Goal: Communication & Community: Answer question/provide support

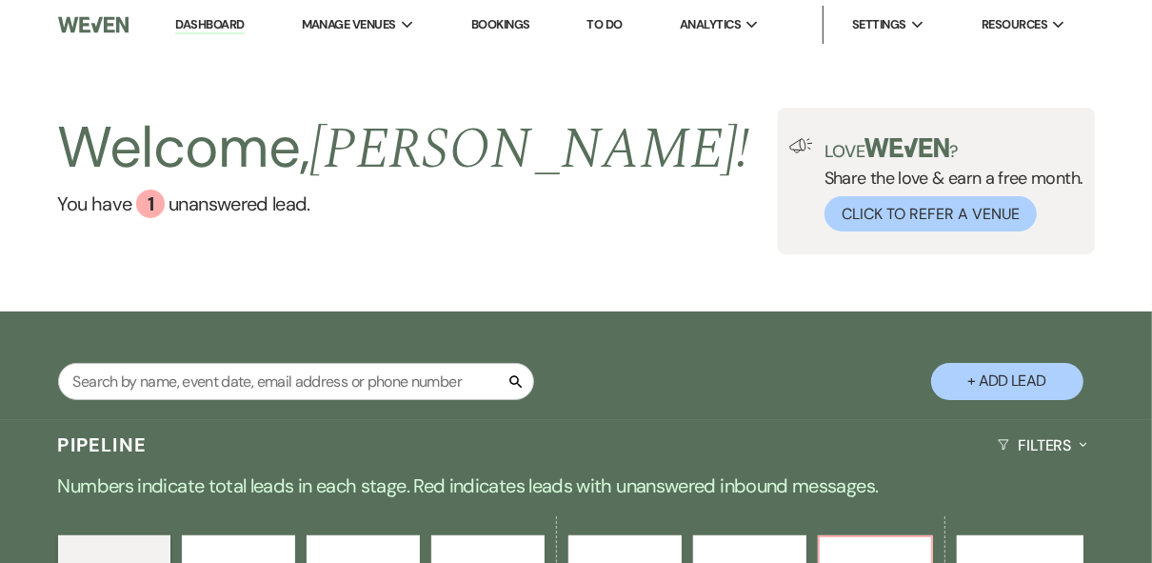
click at [649, 222] on div "Welcome, [PERSON_NAME] ! You have 1 unanswered lead . Love ? Share the love & e…" at bounding box center [576, 181] width 1152 height 147
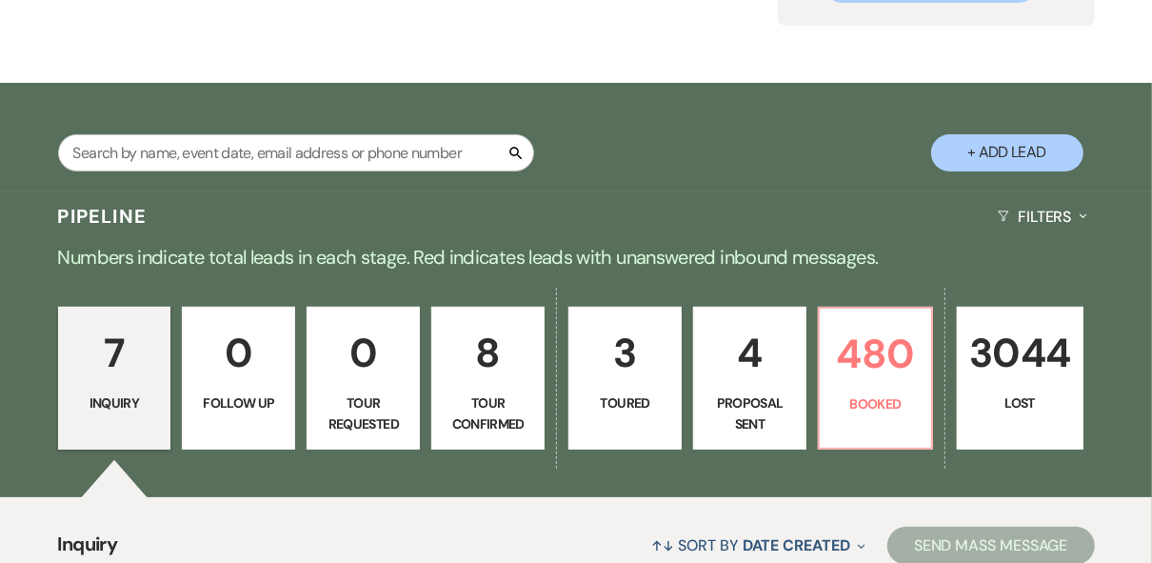
scroll to position [381, 0]
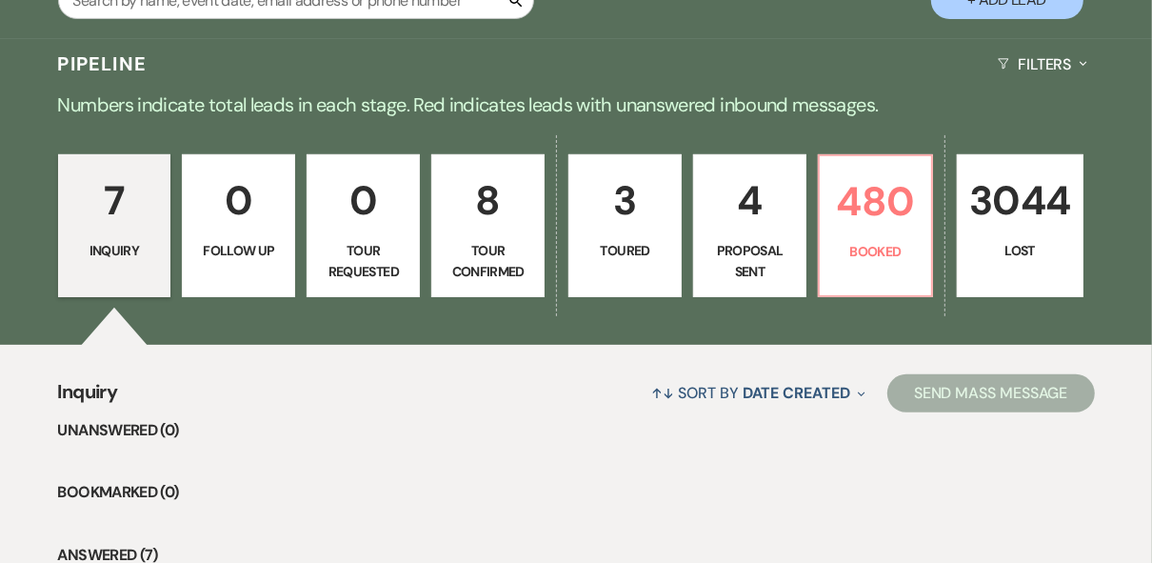
click at [722, 237] on link "4 Proposal Sent" at bounding box center [749, 225] width 113 height 143
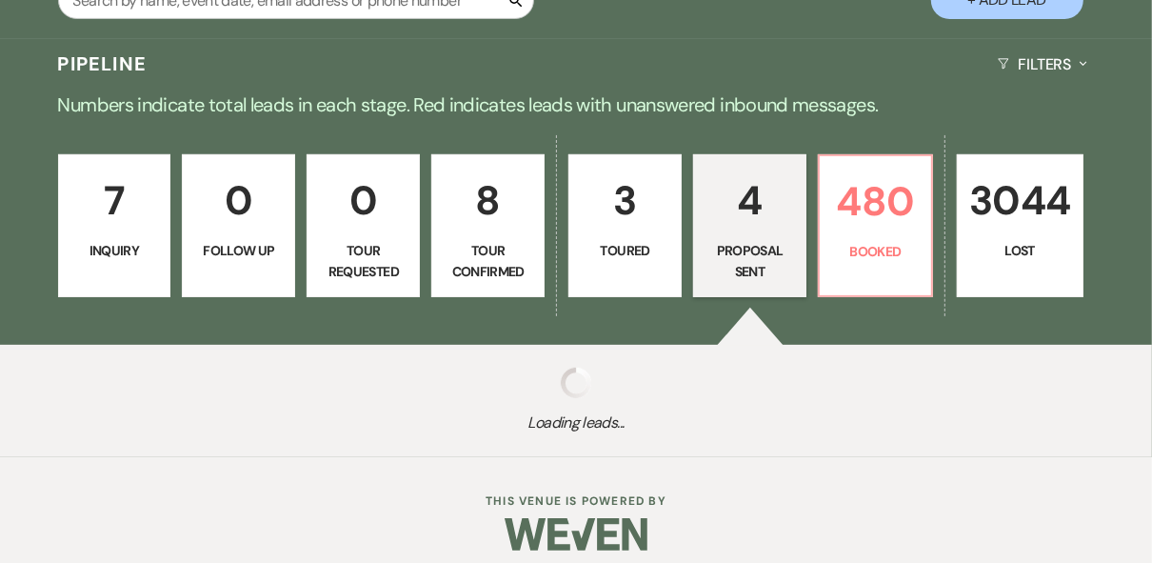
select select "6"
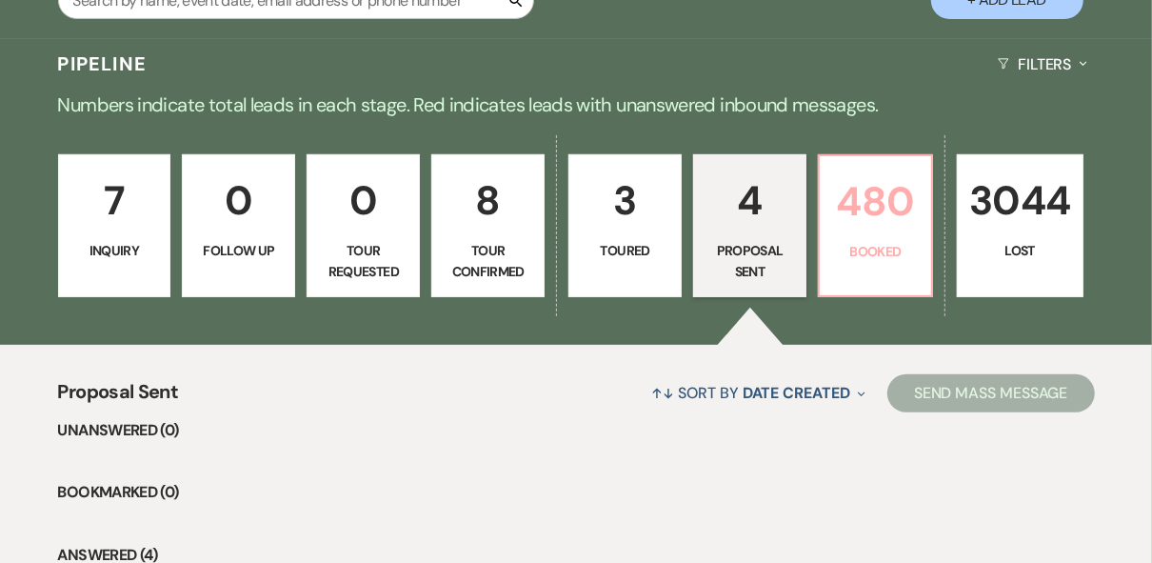
click at [884, 229] on p "480" at bounding box center [875, 201] width 89 height 64
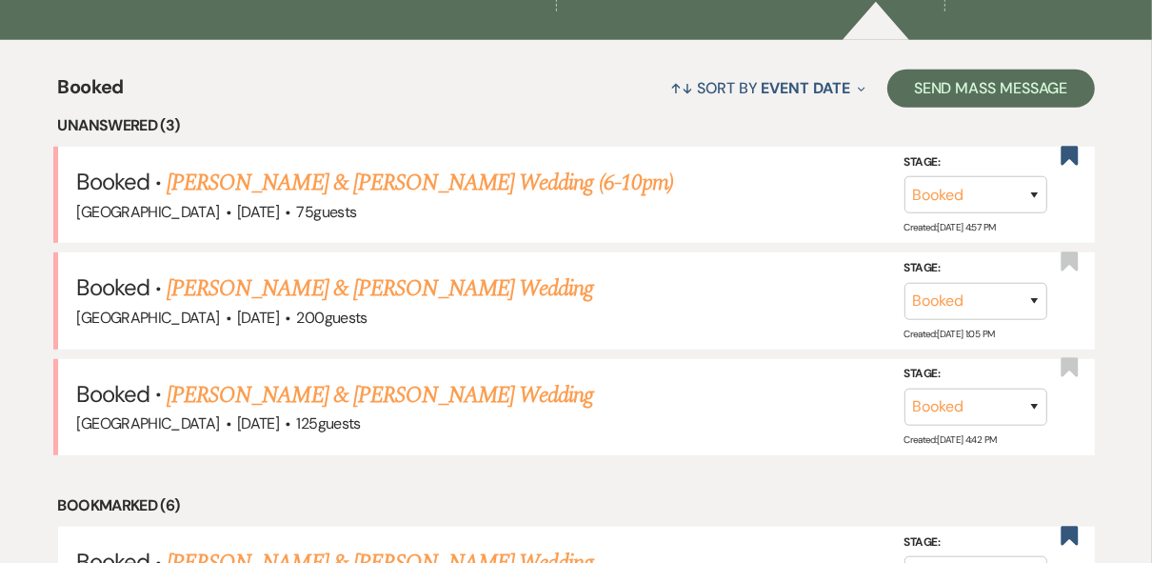
scroll to position [457, 0]
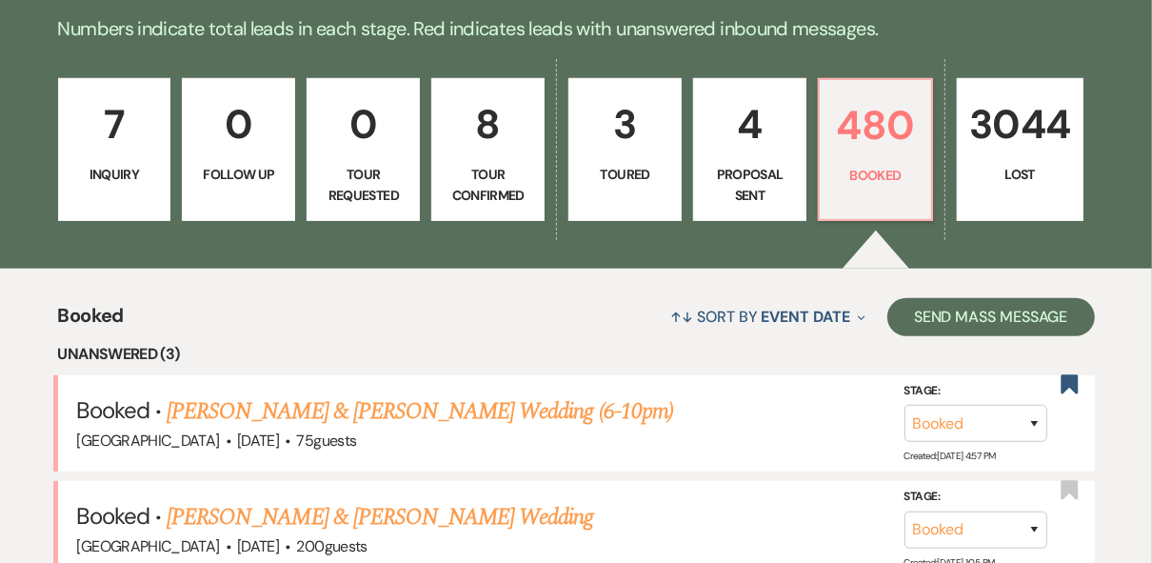
click at [384, 198] on p "Tour Requested" at bounding box center [363, 185] width 89 height 43
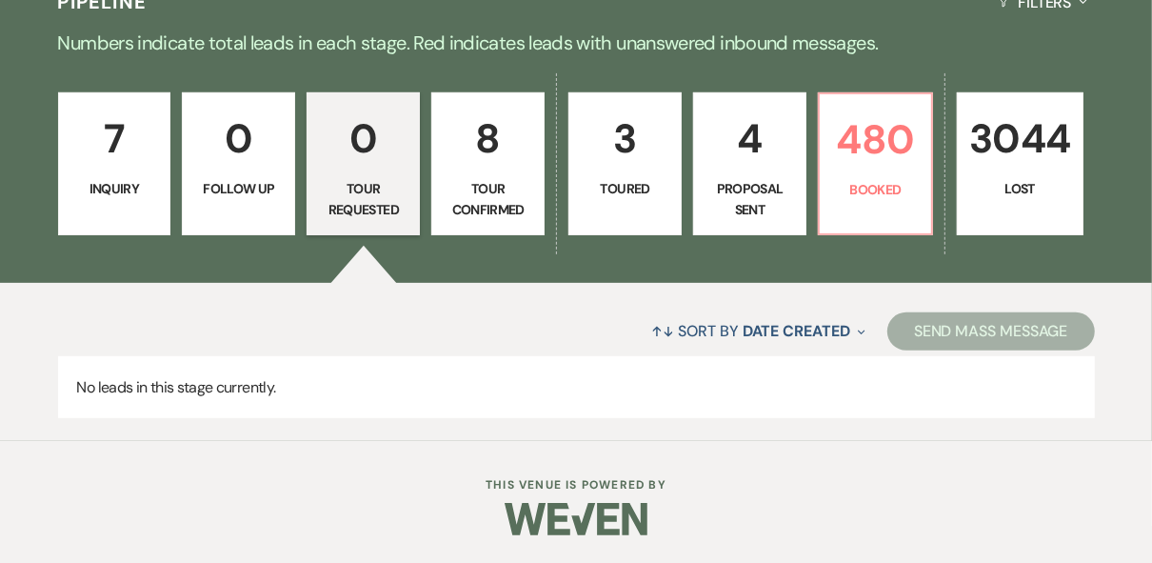
click at [488, 178] on p "Tour Confirmed" at bounding box center [488, 199] width 89 height 43
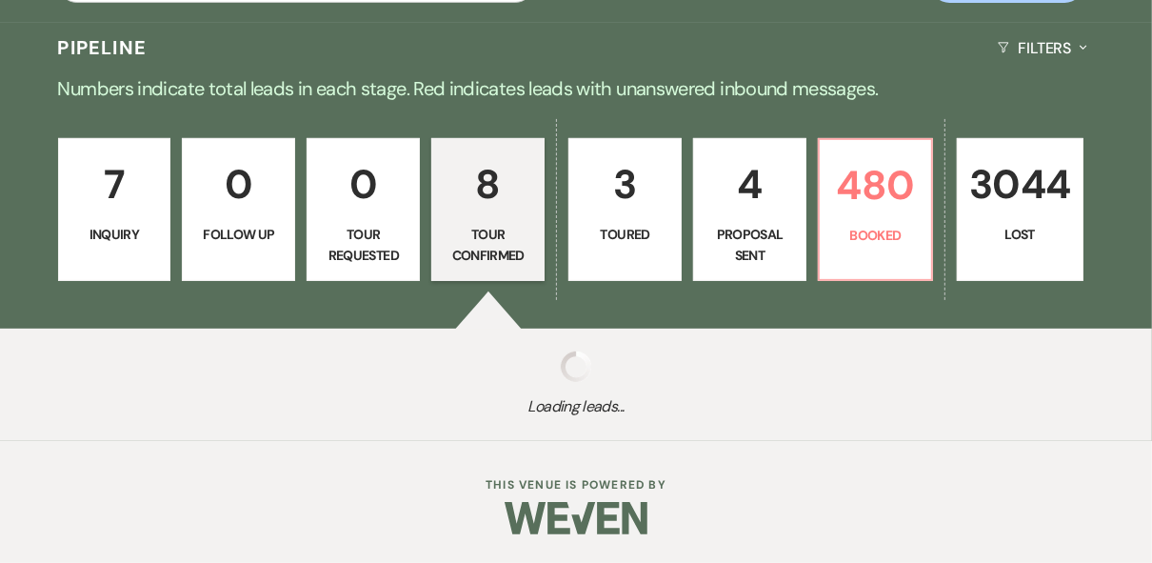
select select "4"
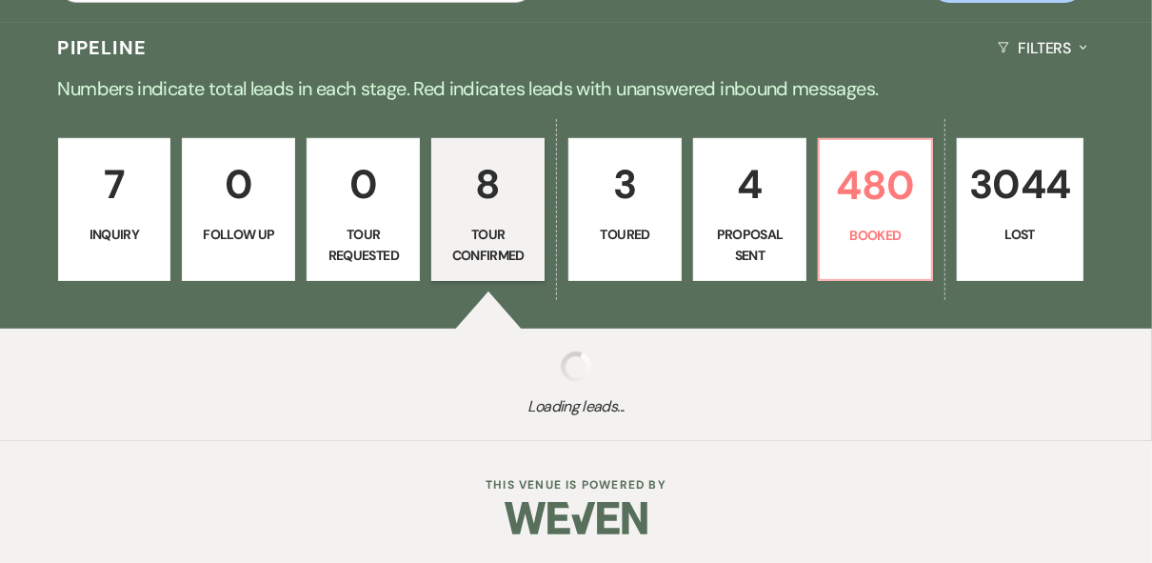
select select "4"
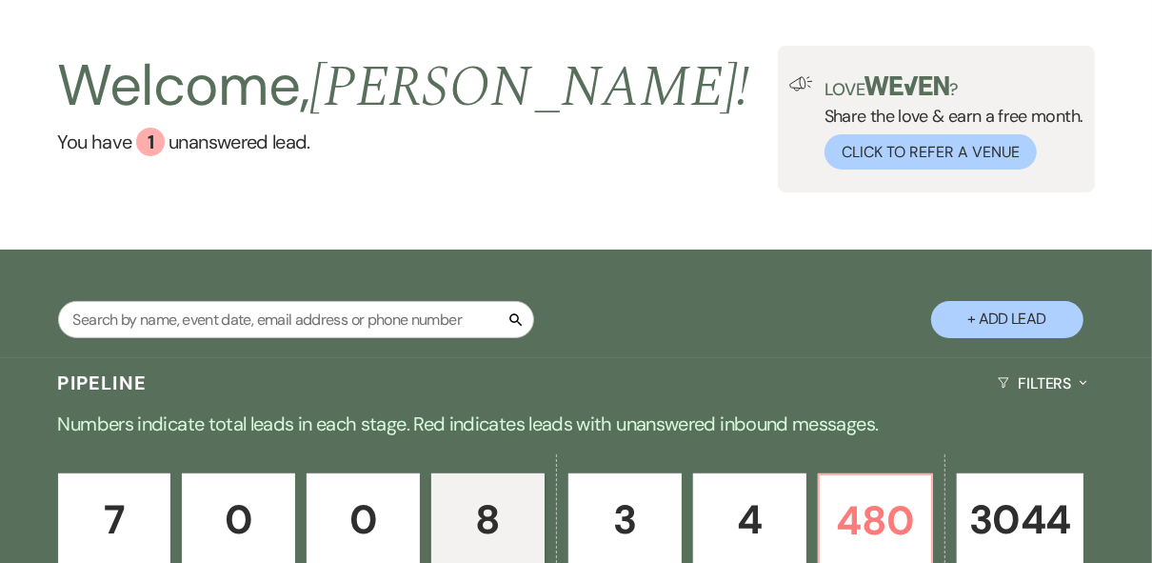
scroll to position [290, 0]
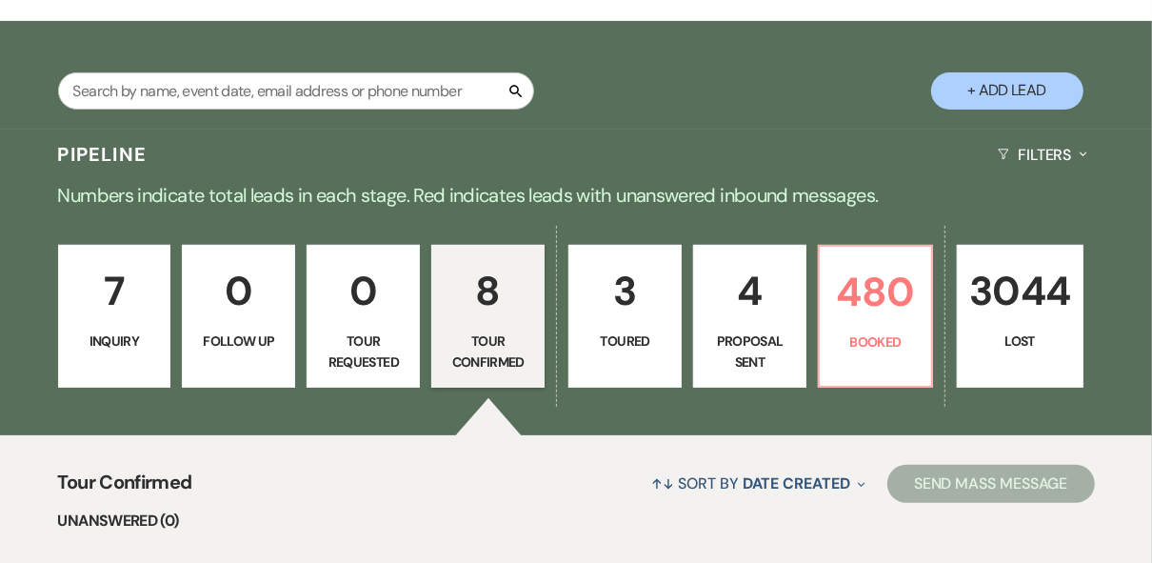
click at [749, 327] on link "4 Proposal Sent" at bounding box center [749, 316] width 113 height 143
select select "6"
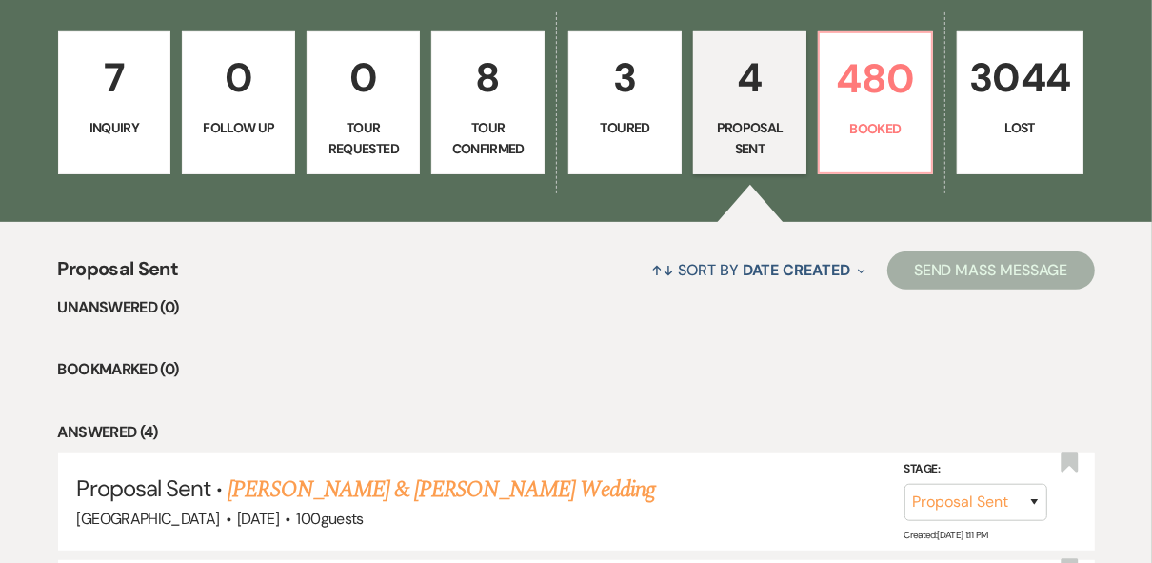
scroll to position [501, 0]
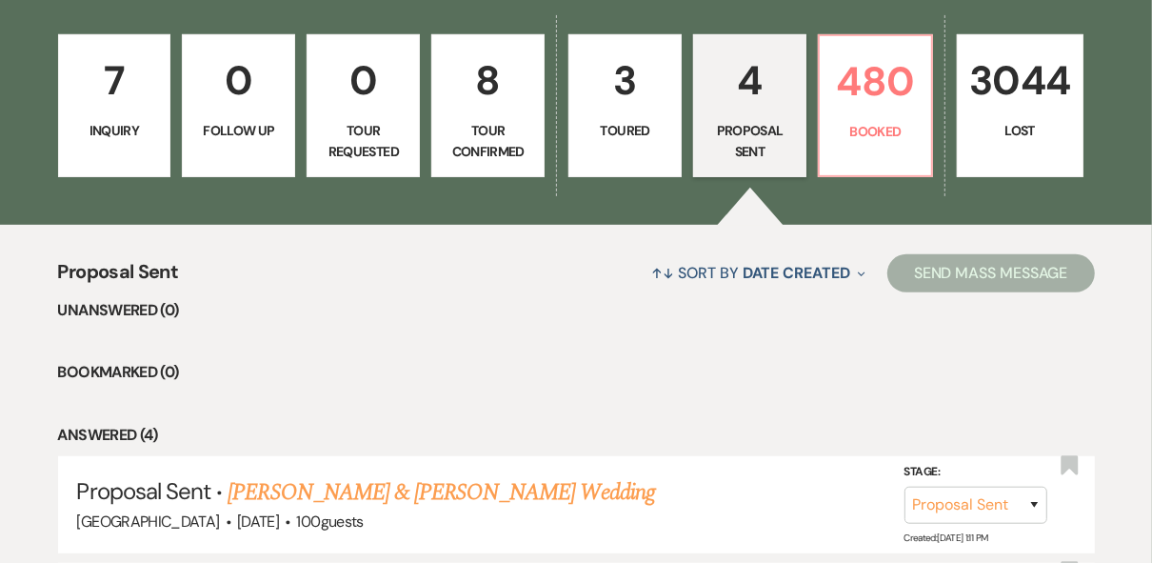
click at [636, 115] on link "3 Toured" at bounding box center [624, 105] width 113 height 143
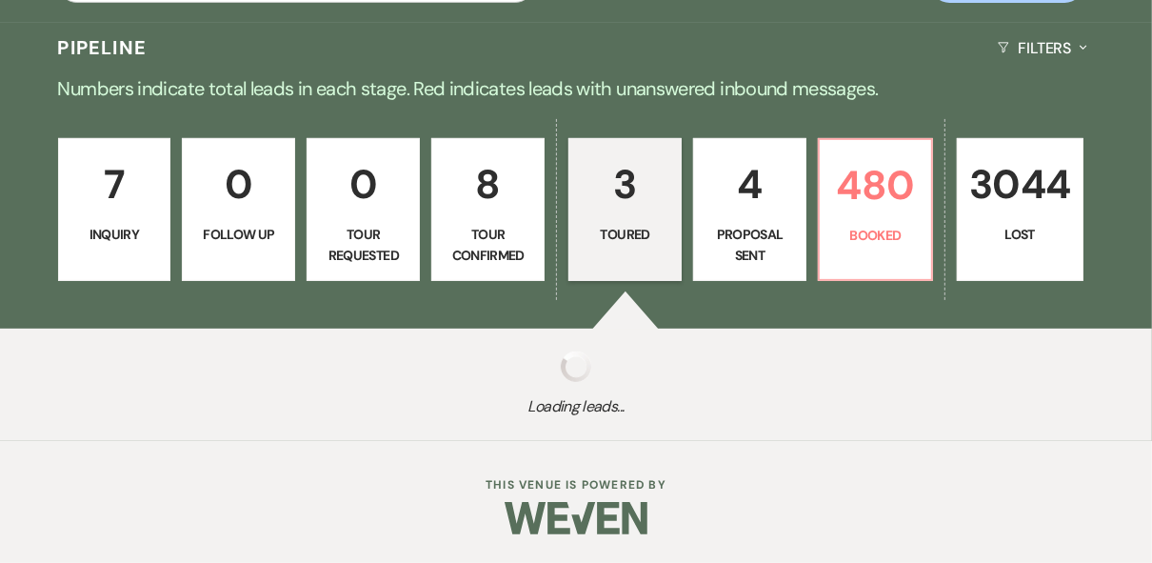
select select "5"
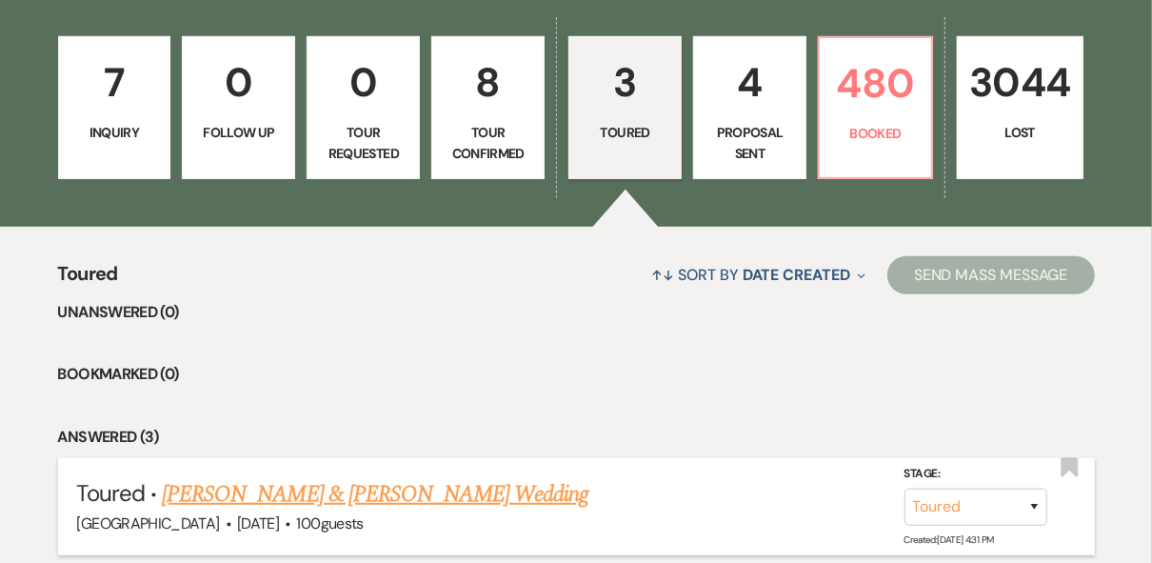
scroll to position [396, 0]
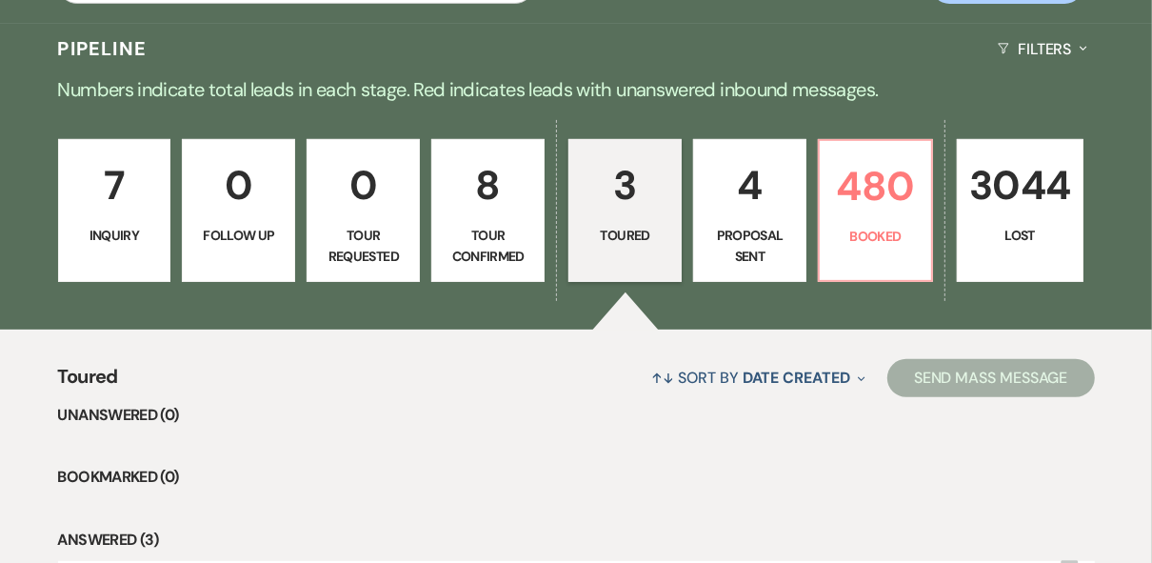
click at [490, 202] on p "8" at bounding box center [488, 185] width 89 height 64
select select "4"
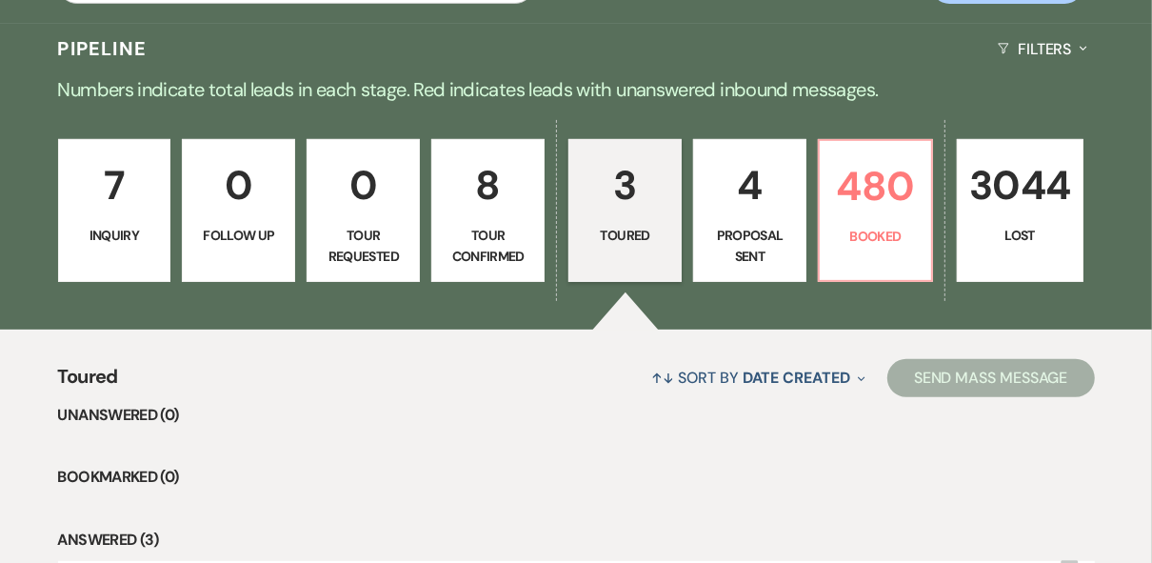
select select "4"
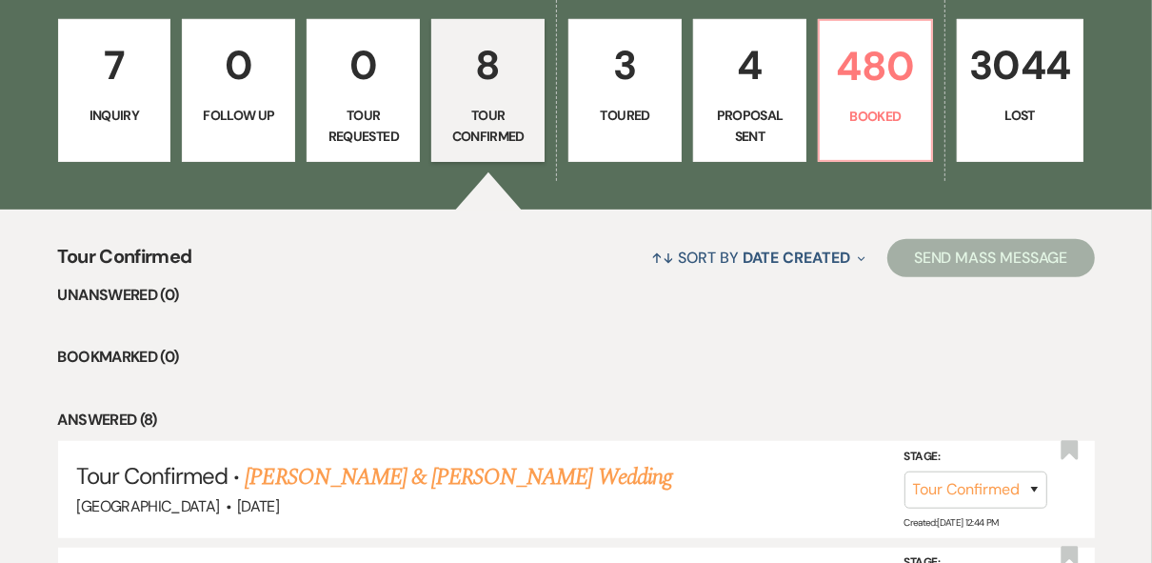
scroll to position [548, 0]
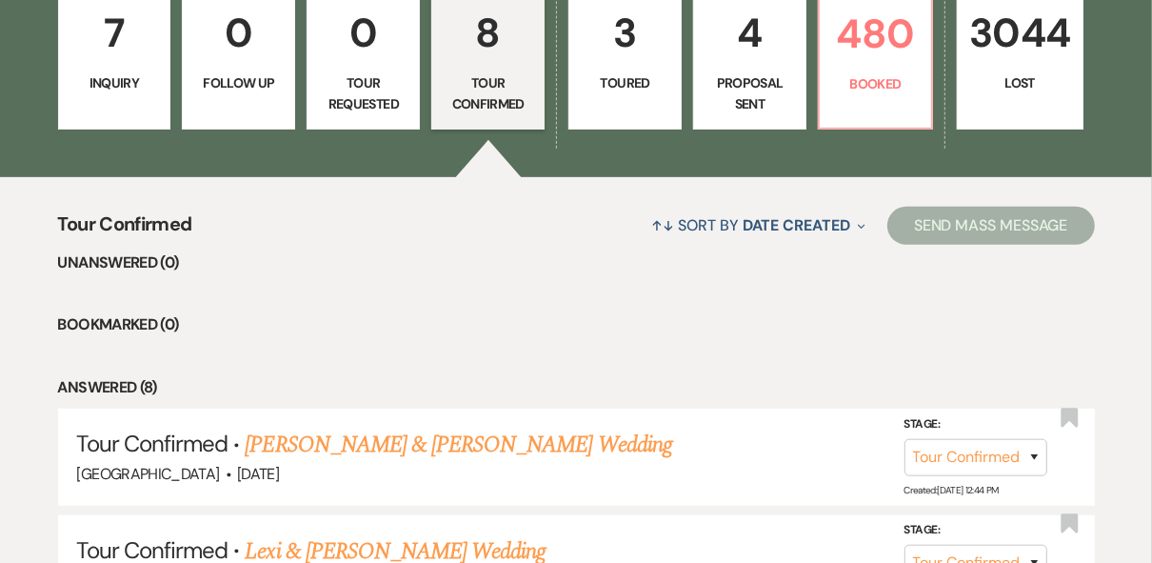
click at [133, 68] on link "7 Inquiry" at bounding box center [114, 58] width 113 height 143
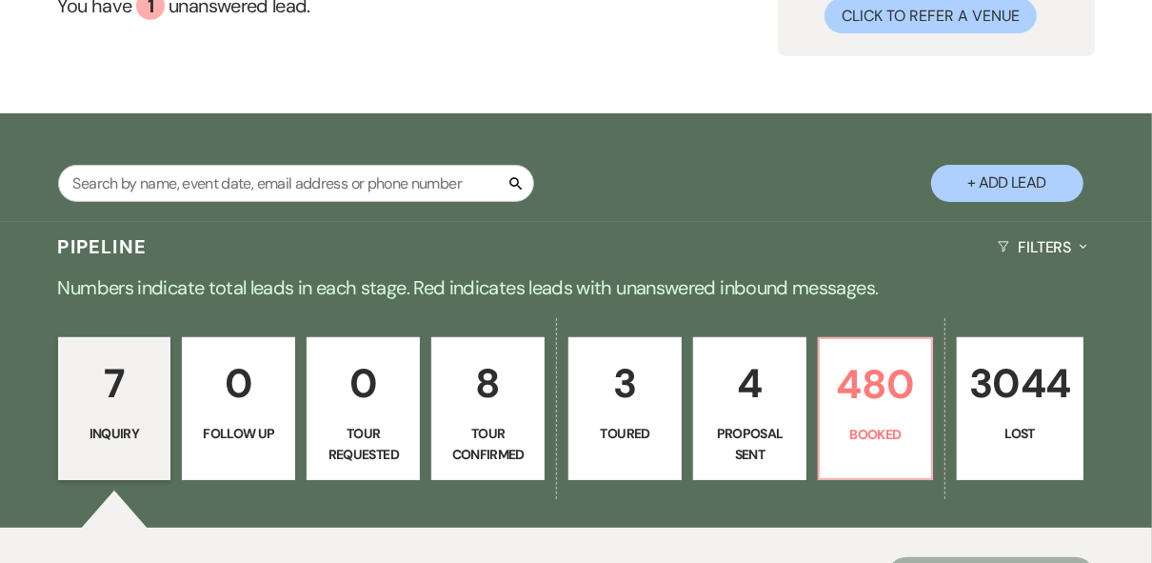
scroll to position [229, 0]
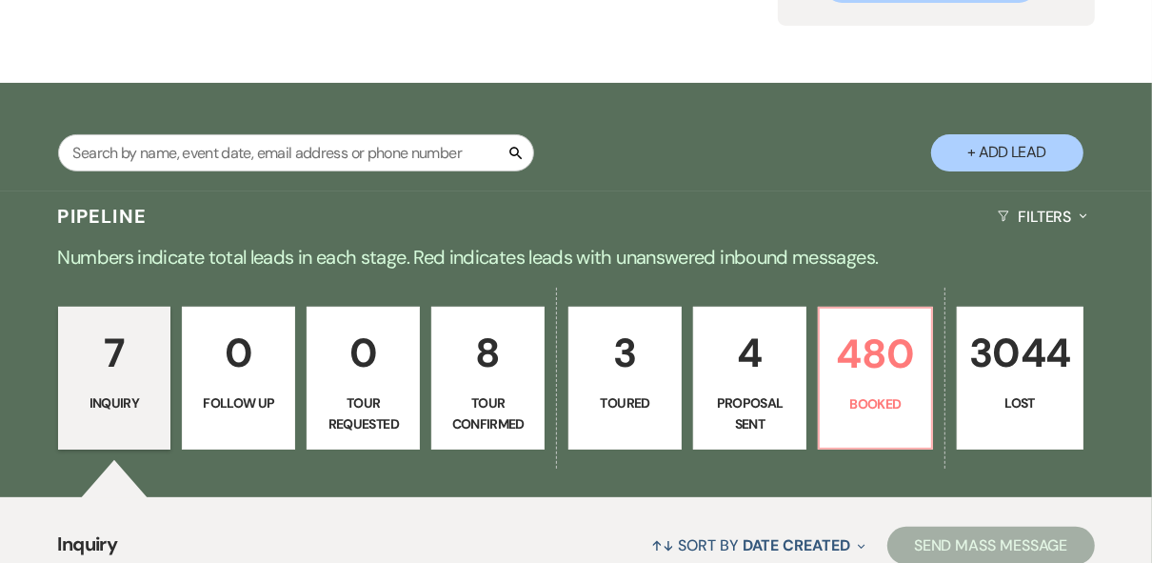
click at [654, 413] on link "3 Toured" at bounding box center [624, 378] width 113 height 143
select select "5"
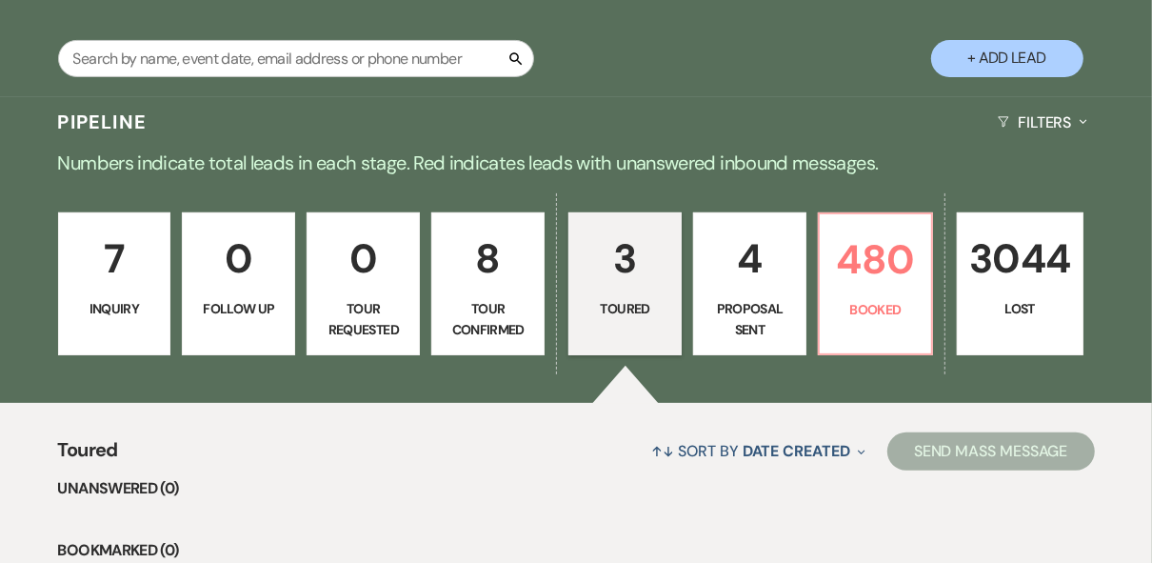
scroll to position [381, 0]
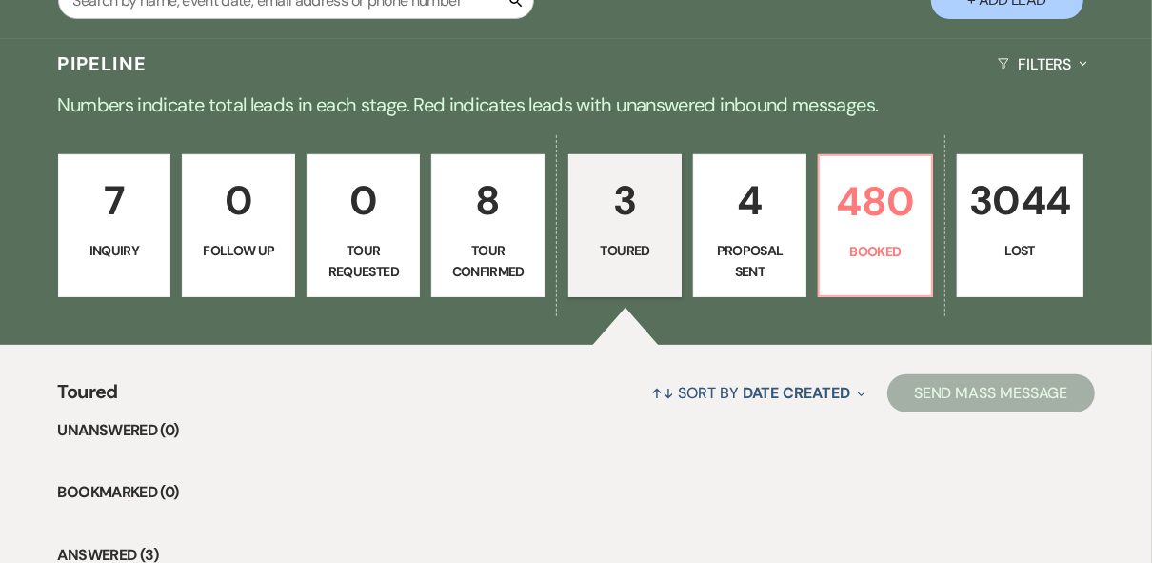
click at [149, 262] on link "7 Inquiry" at bounding box center [114, 225] width 113 height 143
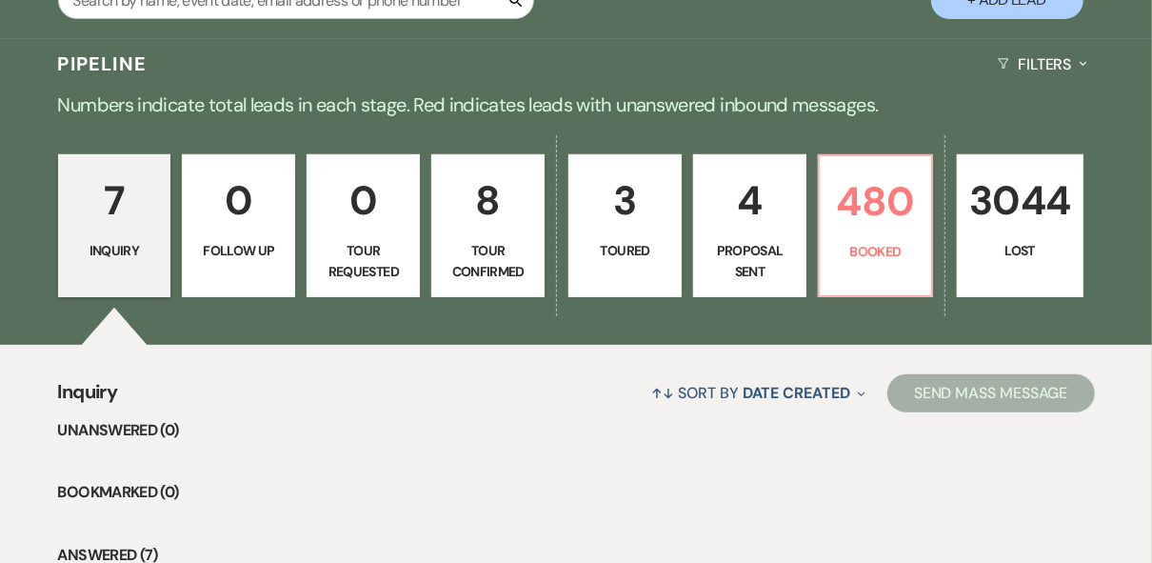
click at [1001, 219] on p "3044" at bounding box center [1019, 201] width 101 height 64
select select "8"
select select "5"
select select "8"
select select "5"
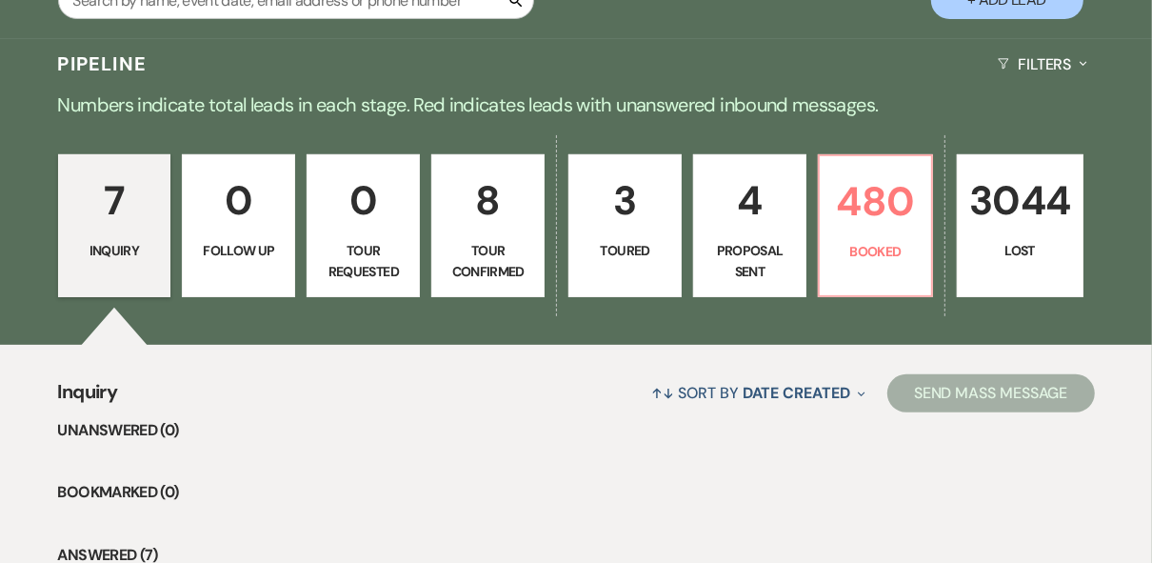
select select "8"
select select "5"
select select "8"
select select "5"
select select "8"
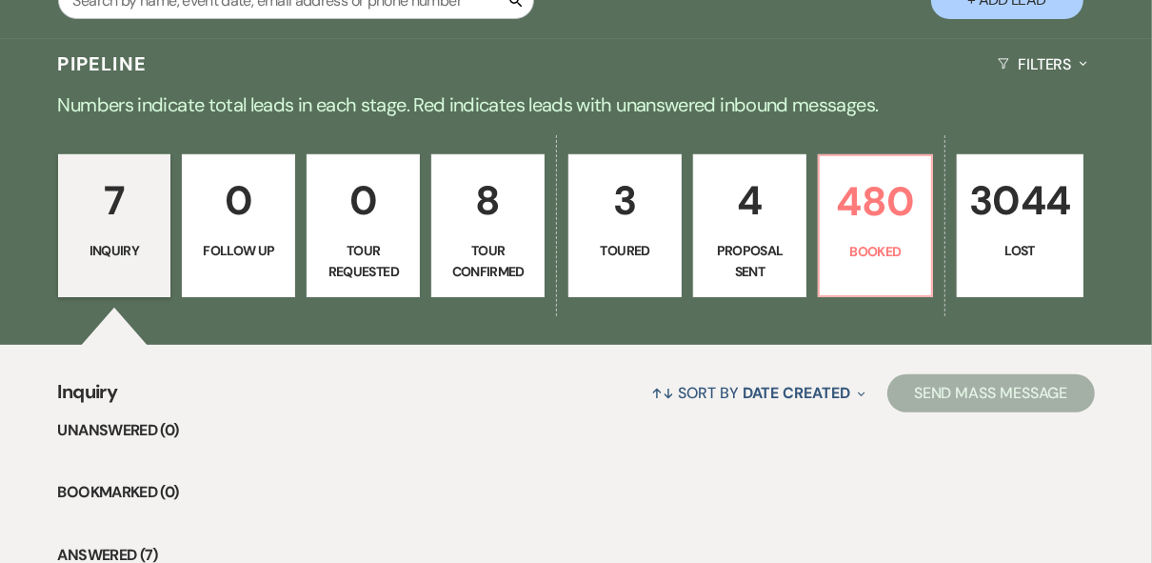
select select "5"
select select "8"
select select "6"
select select "8"
select select "5"
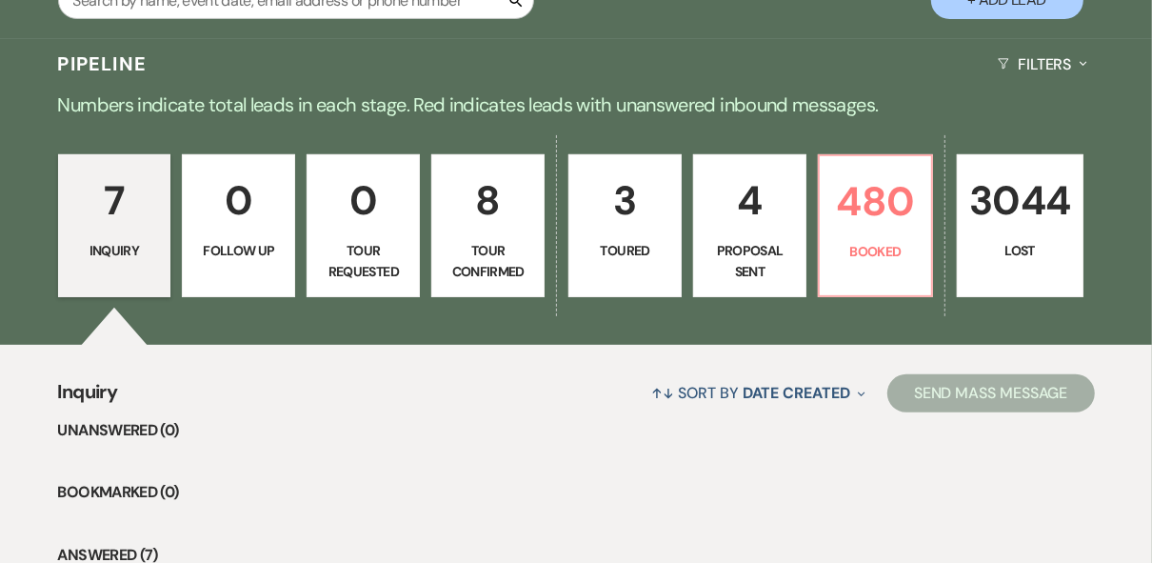
select select "8"
select select "5"
select select "8"
select select "5"
select select "8"
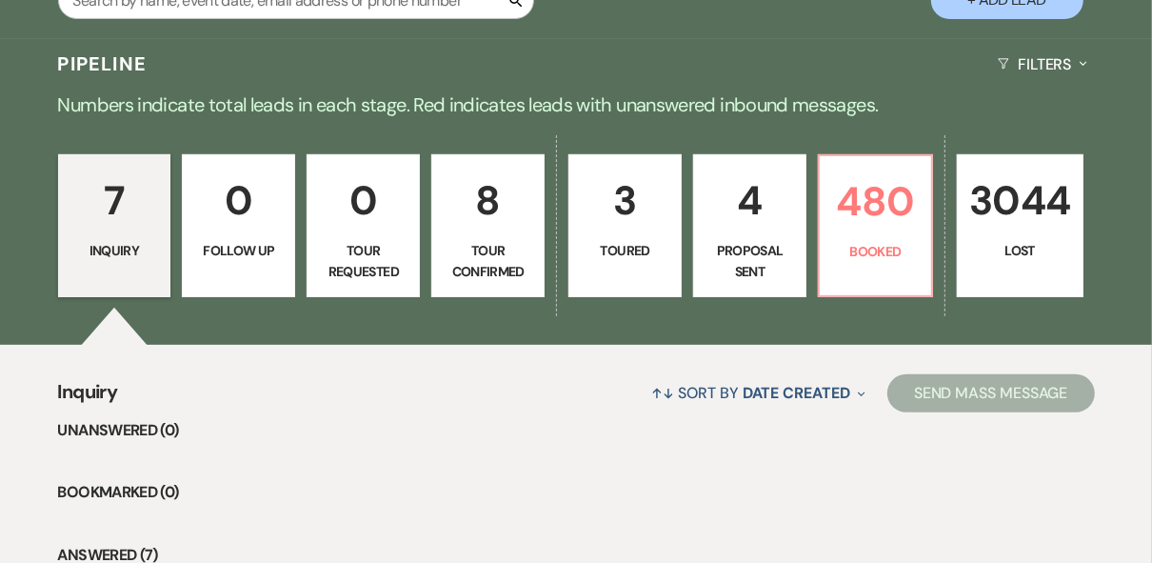
select select "5"
select select "8"
select select "5"
select select "8"
select select "5"
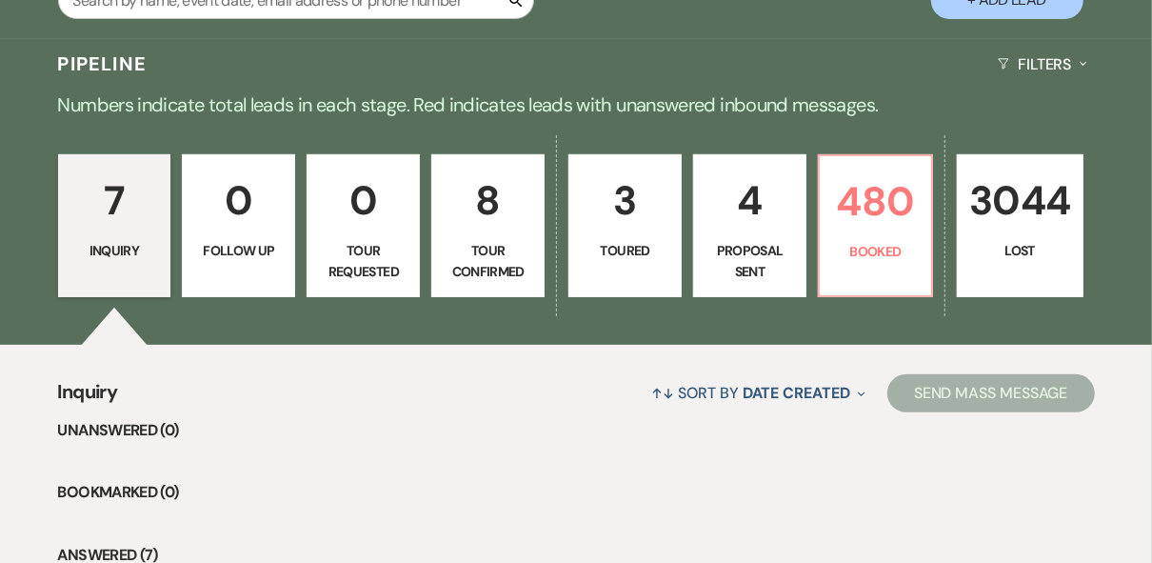
select select "8"
select select "5"
select select "8"
select select "5"
select select "8"
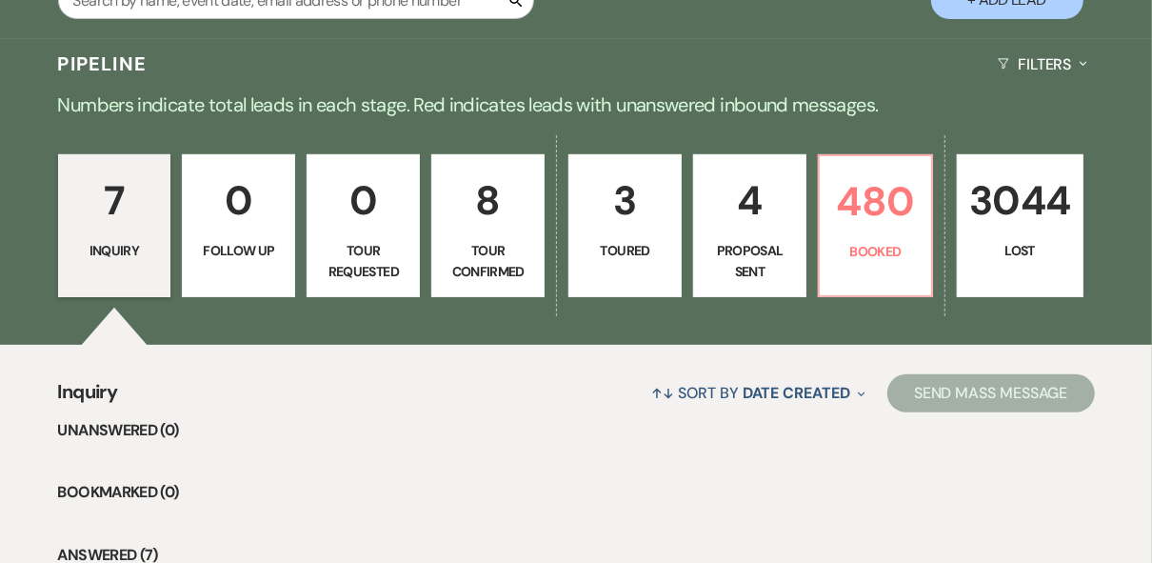
select select "5"
select select "8"
select select "5"
select select "8"
select select "5"
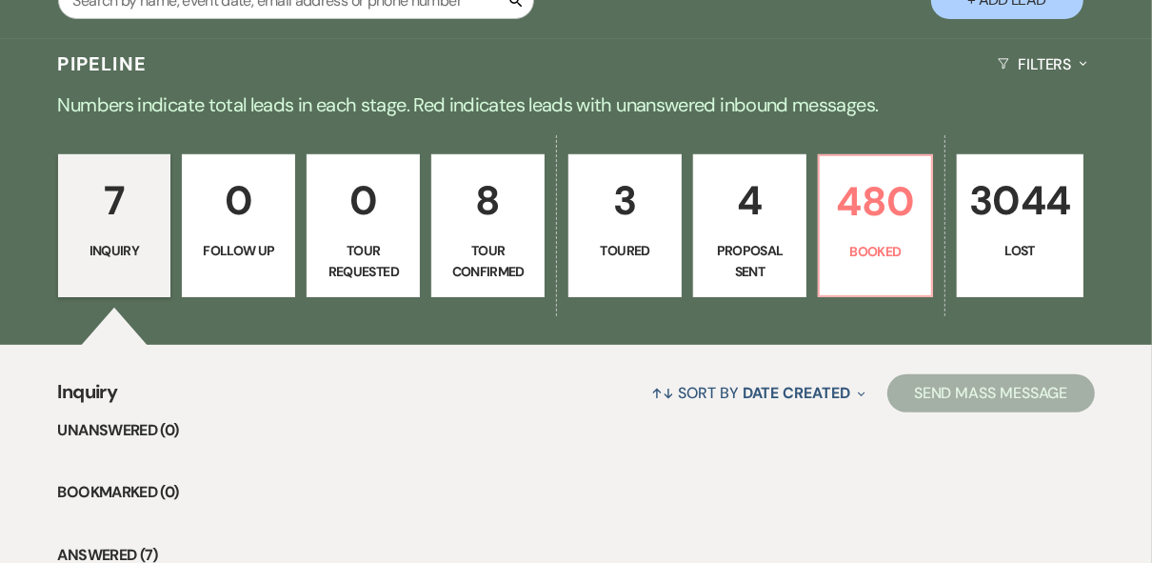
select select "8"
select select "5"
select select "8"
select select "5"
select select "8"
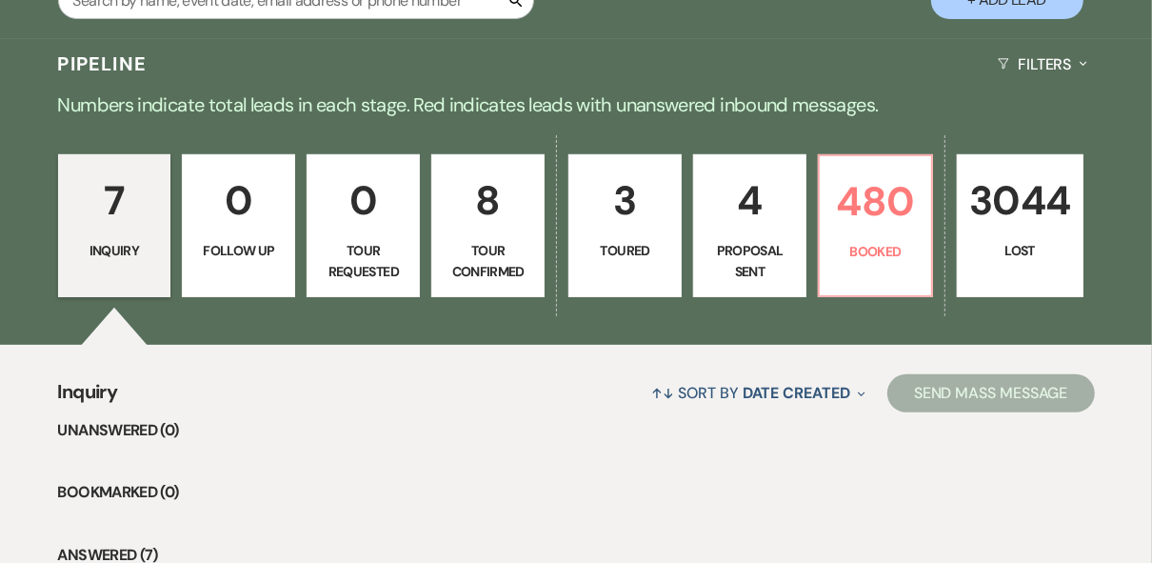
select select "5"
select select "8"
select select "5"
select select "8"
select select "5"
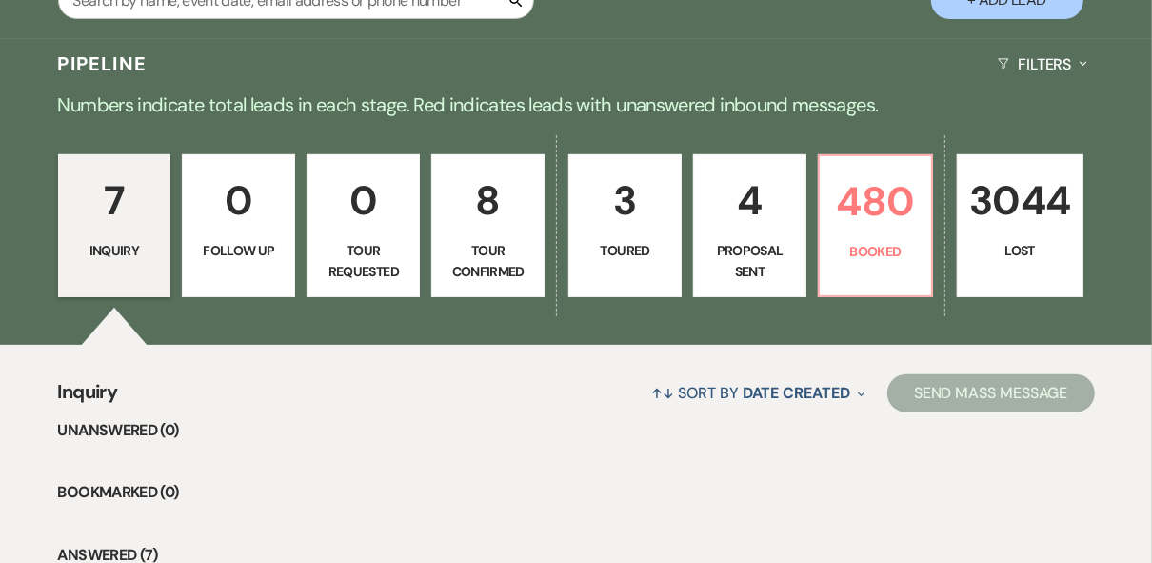
select select "8"
select select "5"
select select "8"
select select "5"
select select "8"
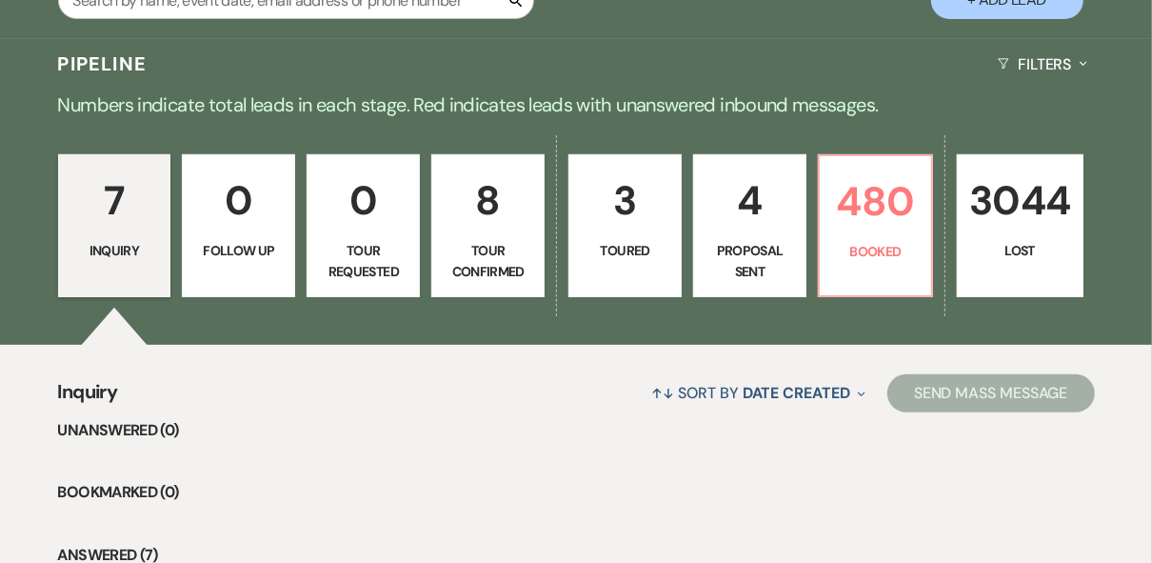
select select "8"
select select "5"
select select "8"
select select "5"
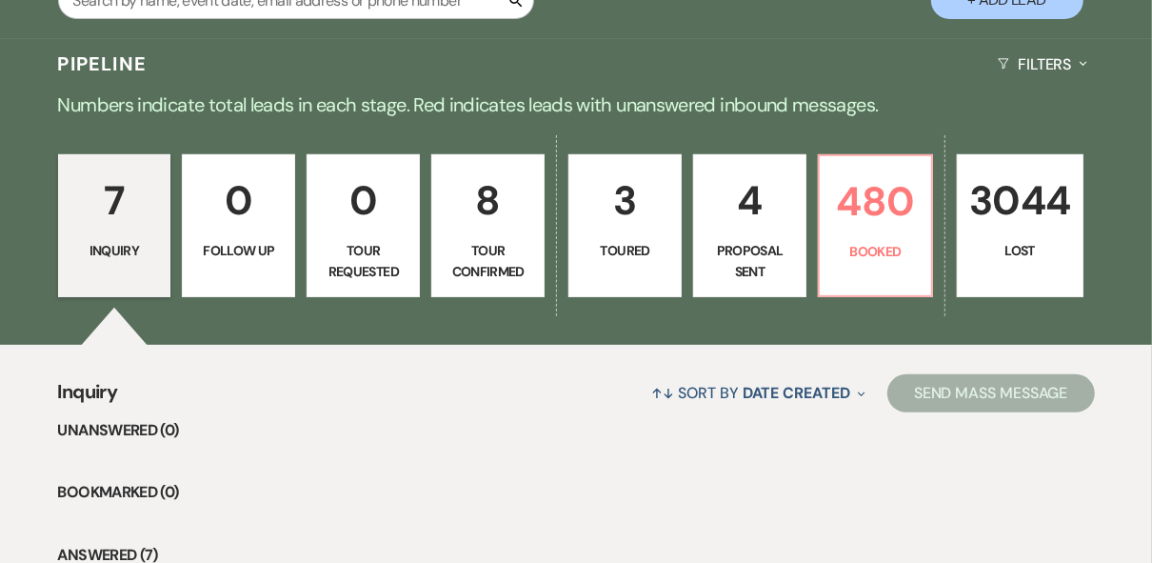
select select "8"
select select "5"
select select "8"
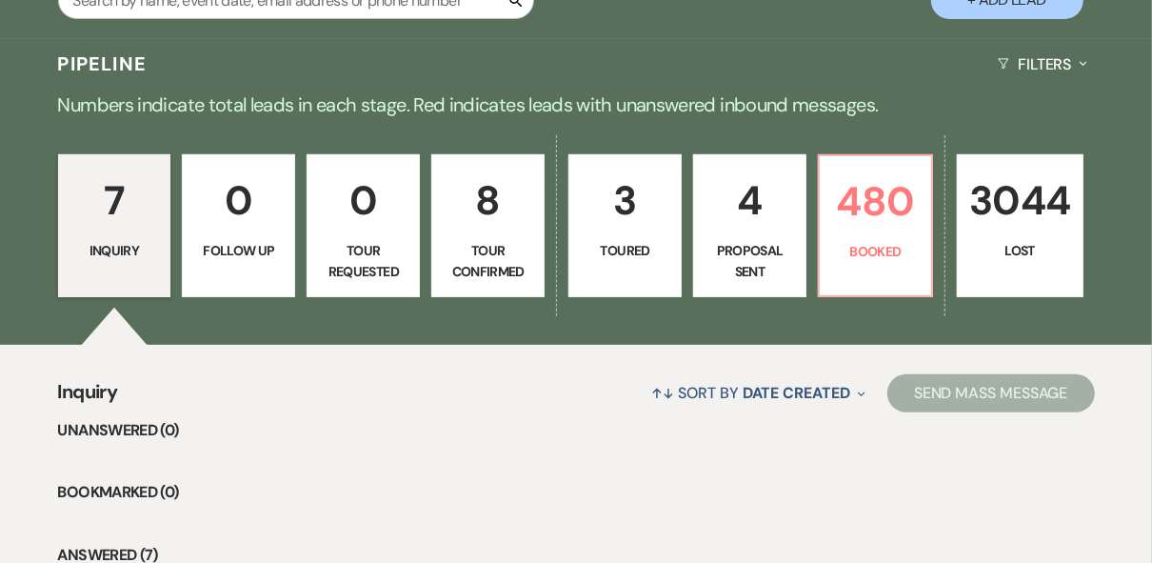
select select "5"
select select "8"
select select "5"
select select "8"
select select "5"
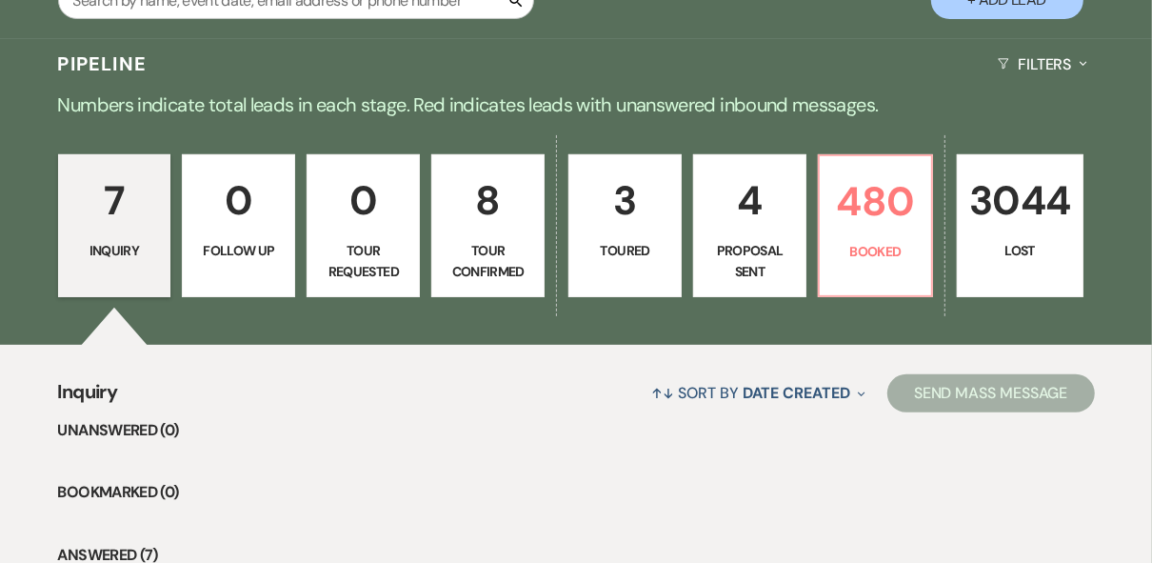
select select "8"
select select "5"
select select "8"
select select "5"
select select "8"
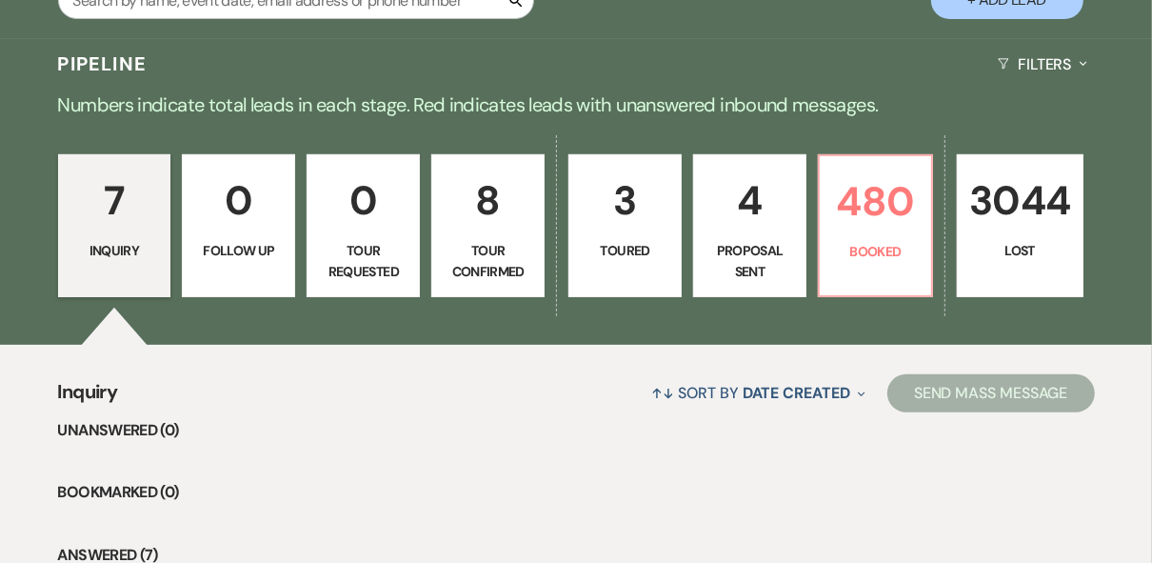
select select "5"
select select "8"
select select "5"
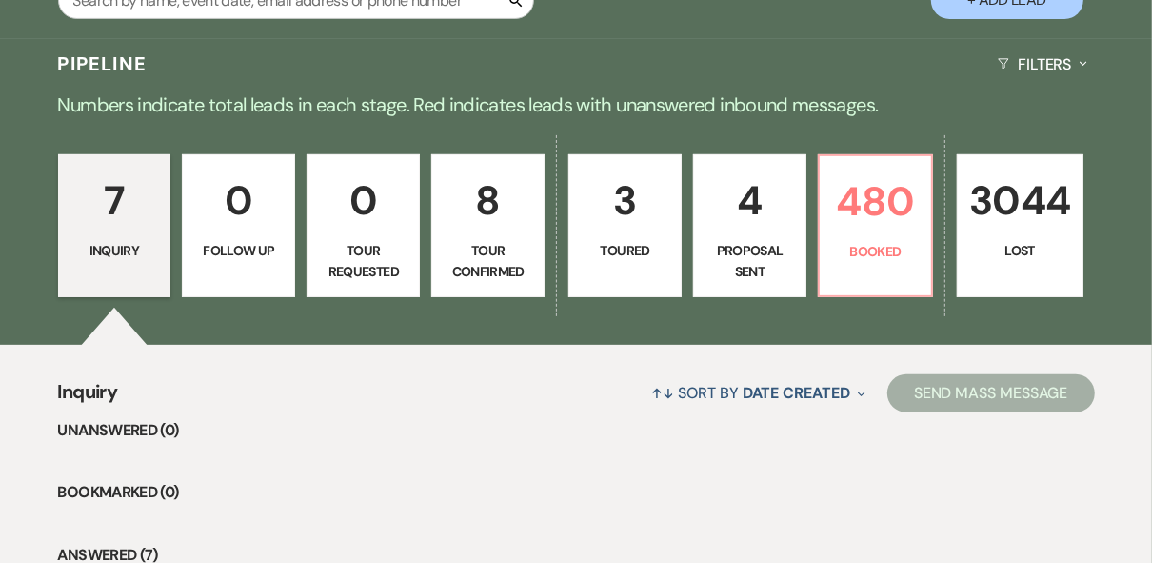
select select "8"
select select "5"
select select "8"
select select "5"
select select "8"
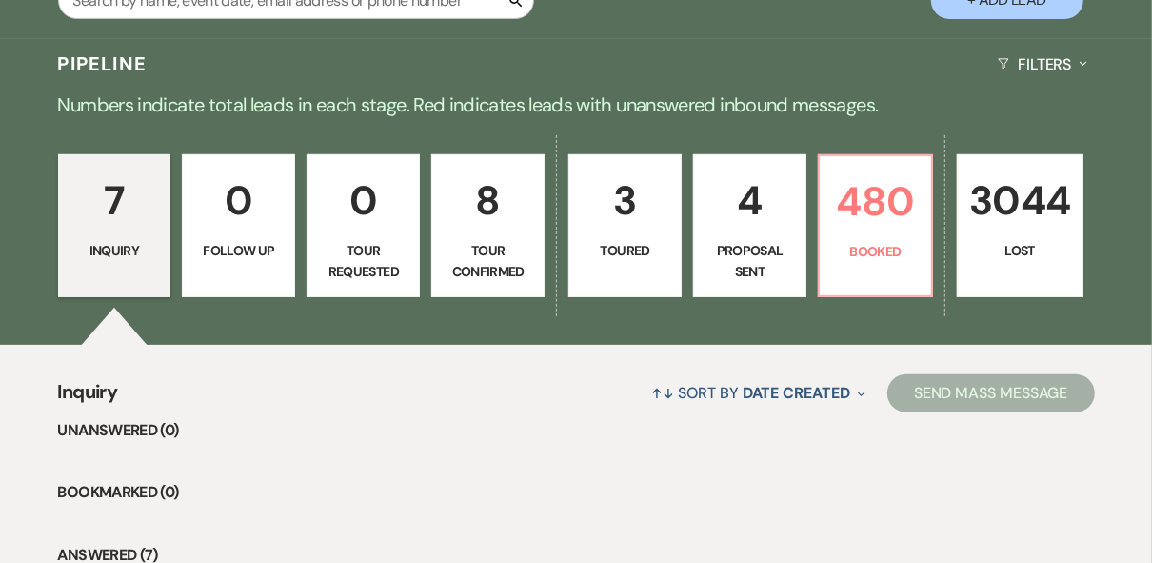
select select "5"
select select "8"
select select "5"
select select "8"
select select "5"
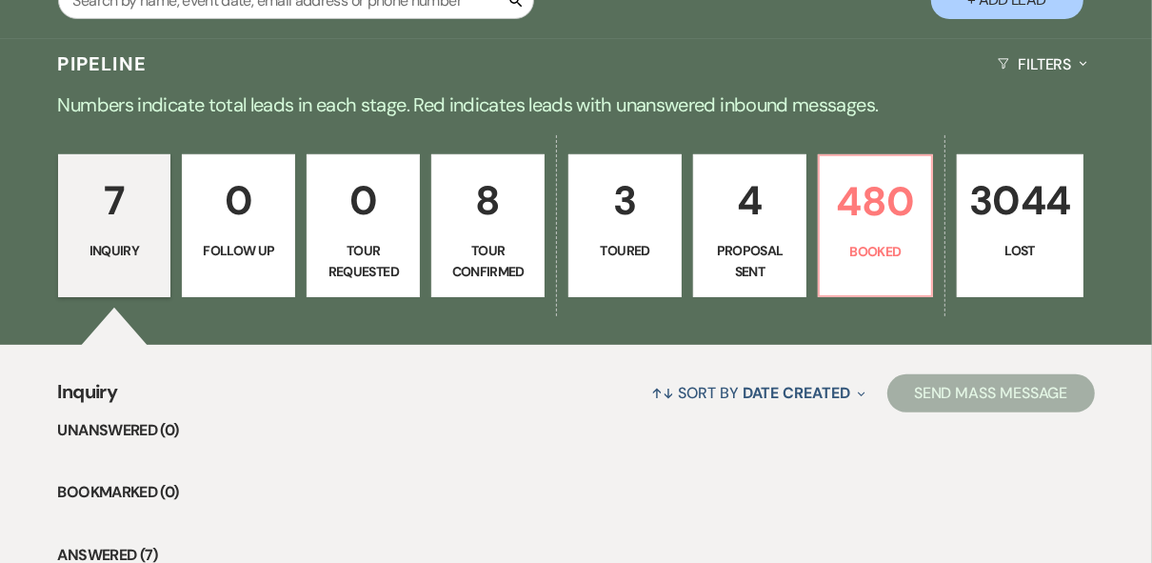
select select "8"
select select "5"
select select "8"
select select "5"
select select "8"
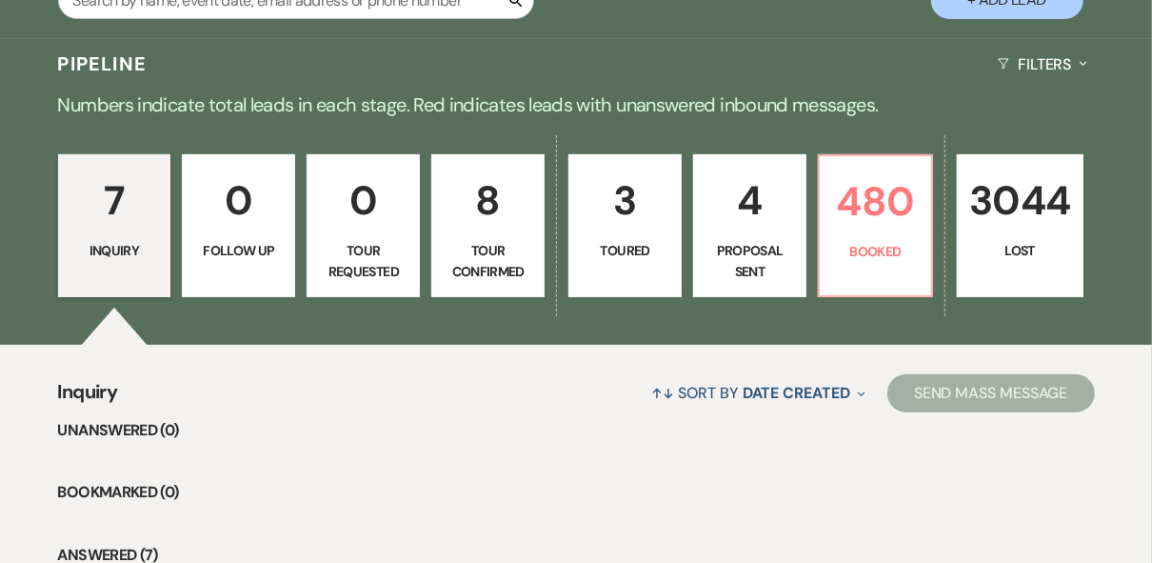
select select "5"
select select "8"
select select "5"
select select "8"
select select "5"
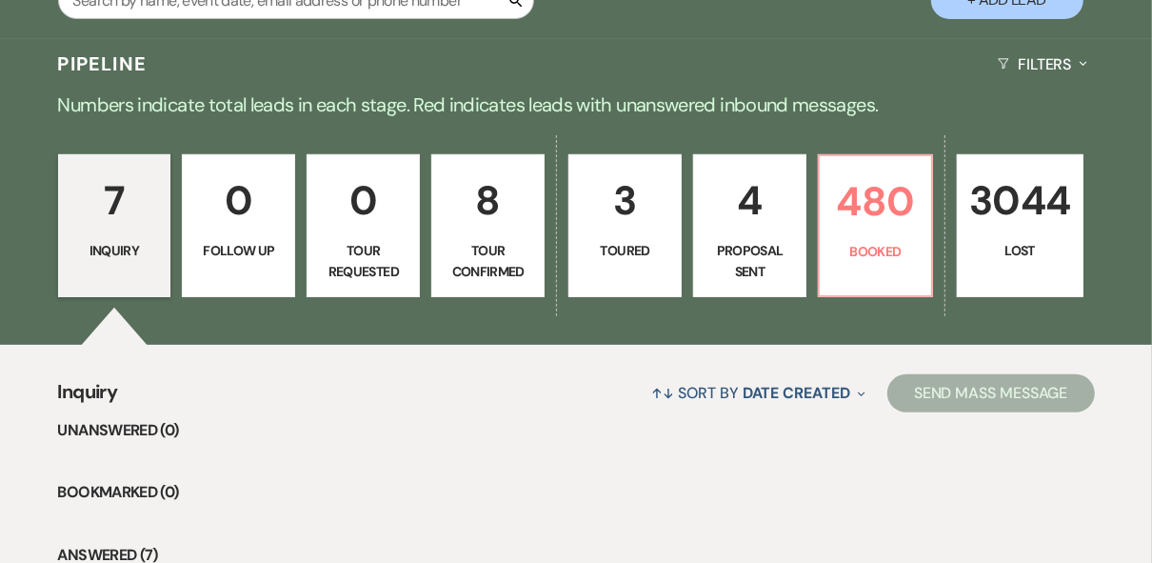
select select "8"
select select "5"
select select "8"
select select "5"
select select "8"
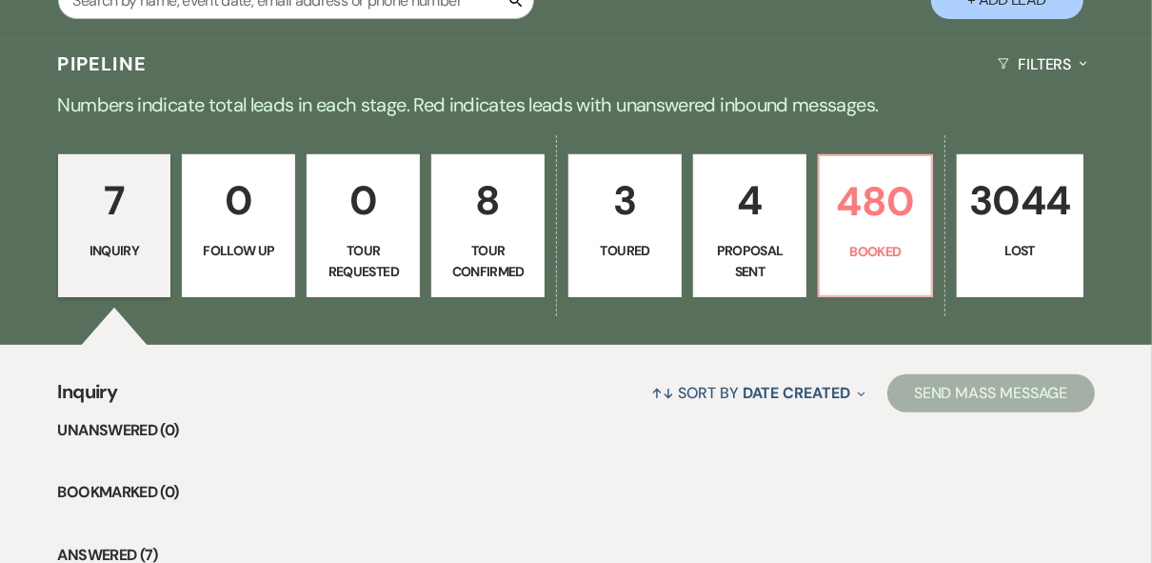
select select "5"
select select "8"
select select "5"
select select "8"
select select "5"
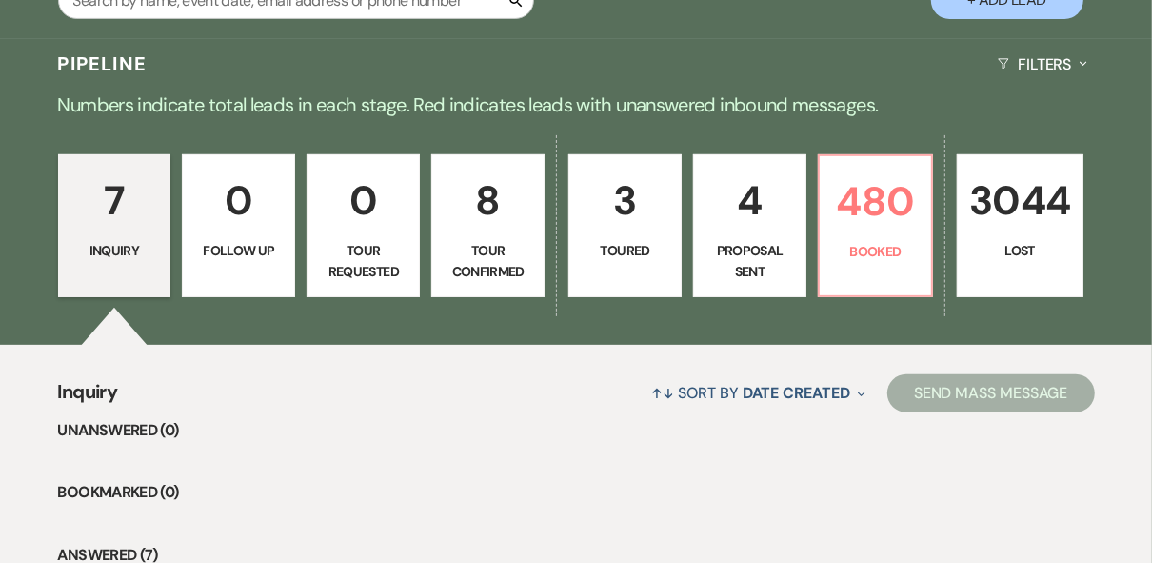
select select "8"
select select "5"
select select "8"
select select "5"
select select "8"
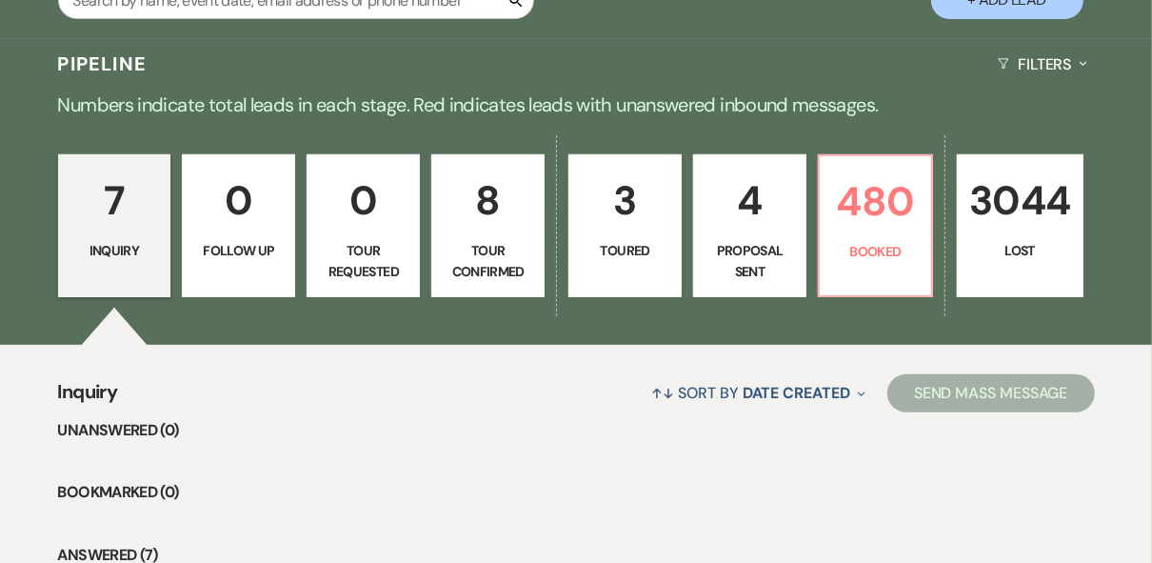
select select "5"
select select "8"
select select "5"
select select "8"
select select "5"
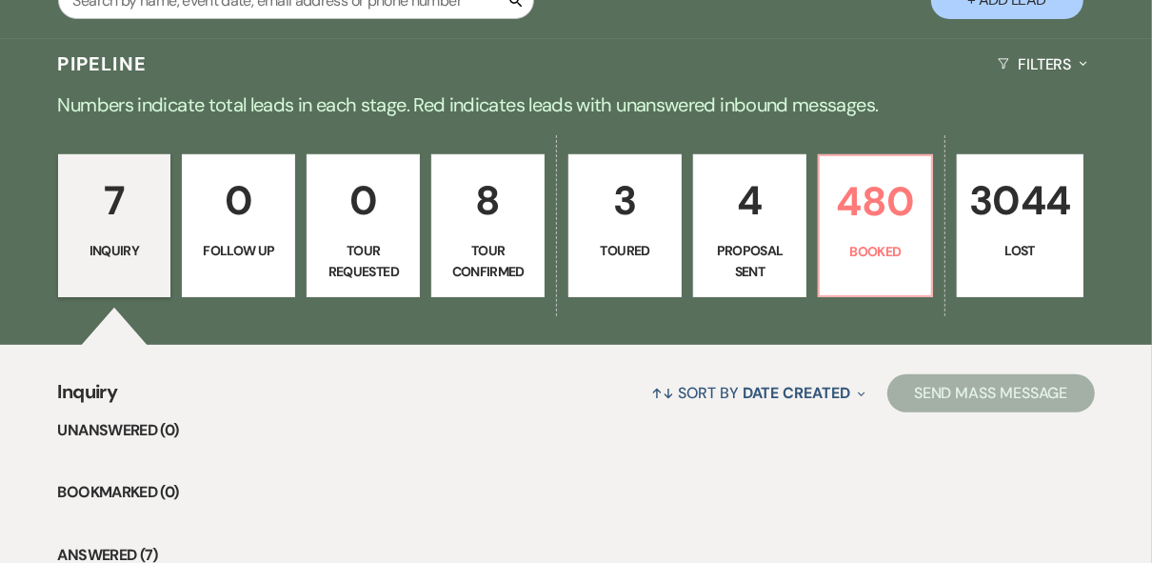
select select "8"
select select "5"
select select "8"
select select "5"
select select "8"
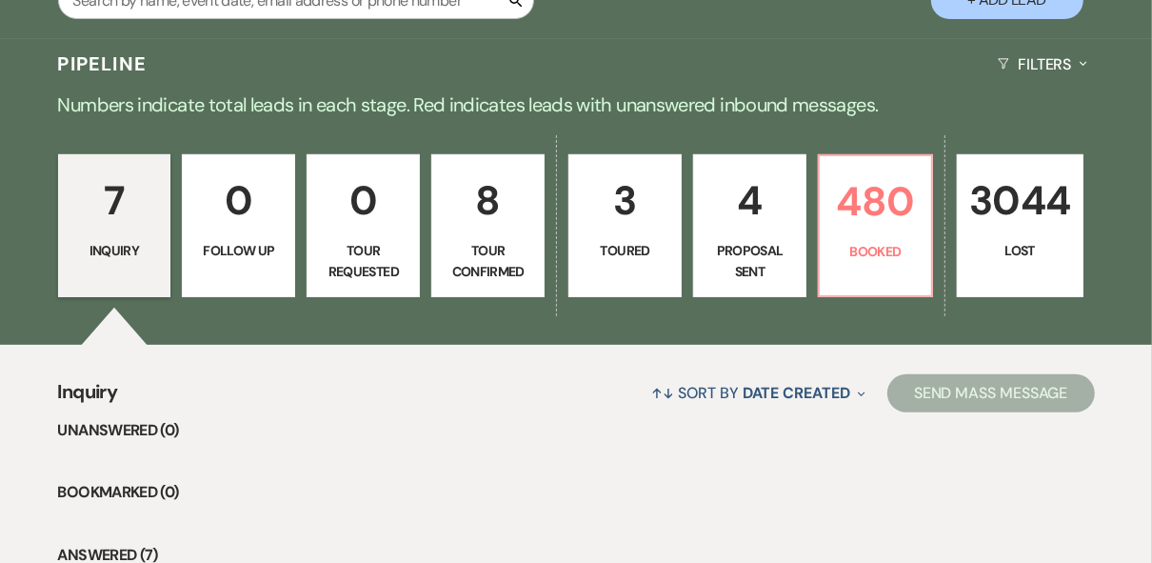
select select "5"
select select "8"
select select "5"
select select "8"
select select "5"
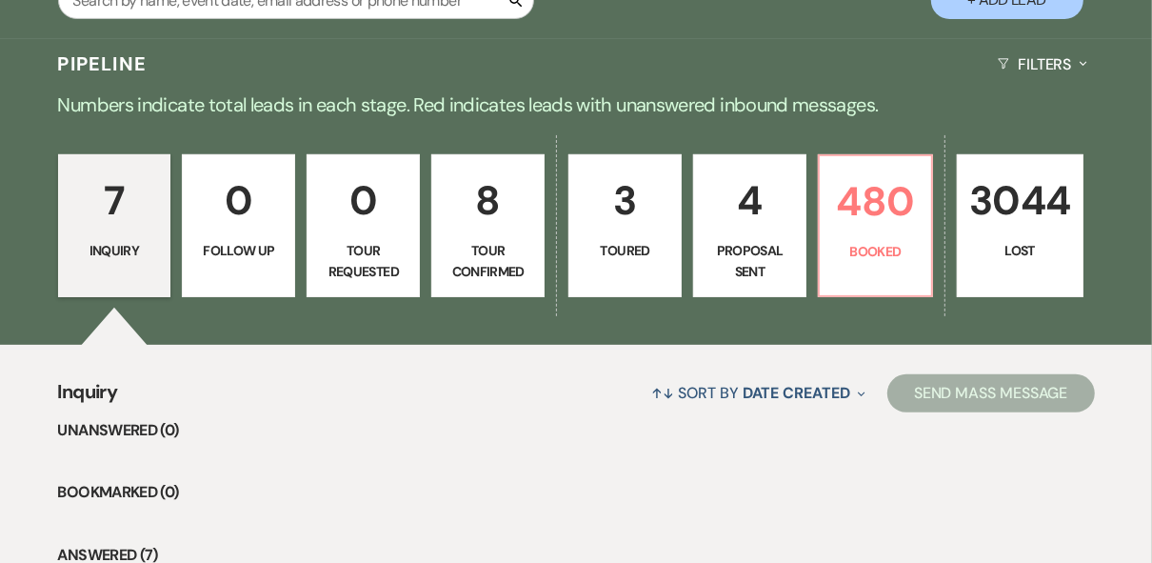
select select "8"
select select "5"
select select "8"
select select "6"
select select "8"
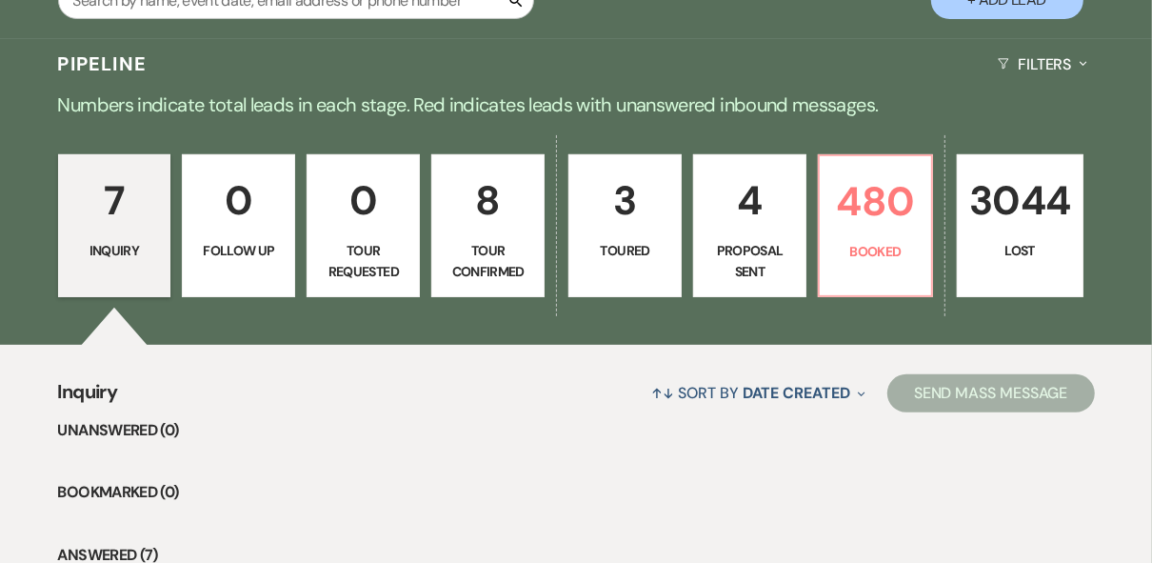
select select "5"
select select "8"
select select "5"
select select "8"
select select "5"
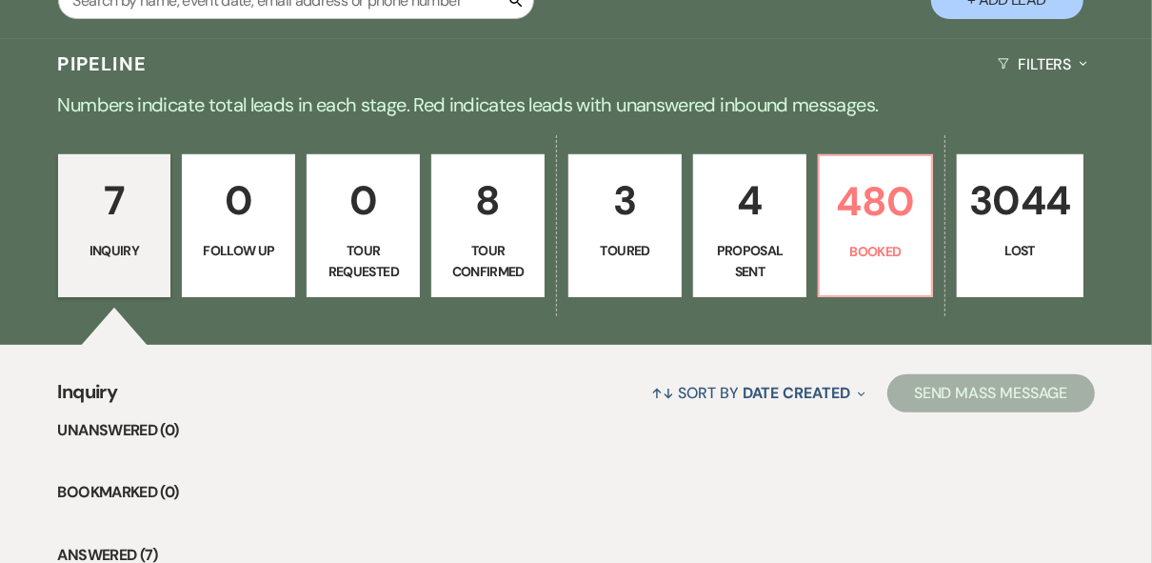
select select "8"
select select "5"
select select "8"
select select "5"
select select "8"
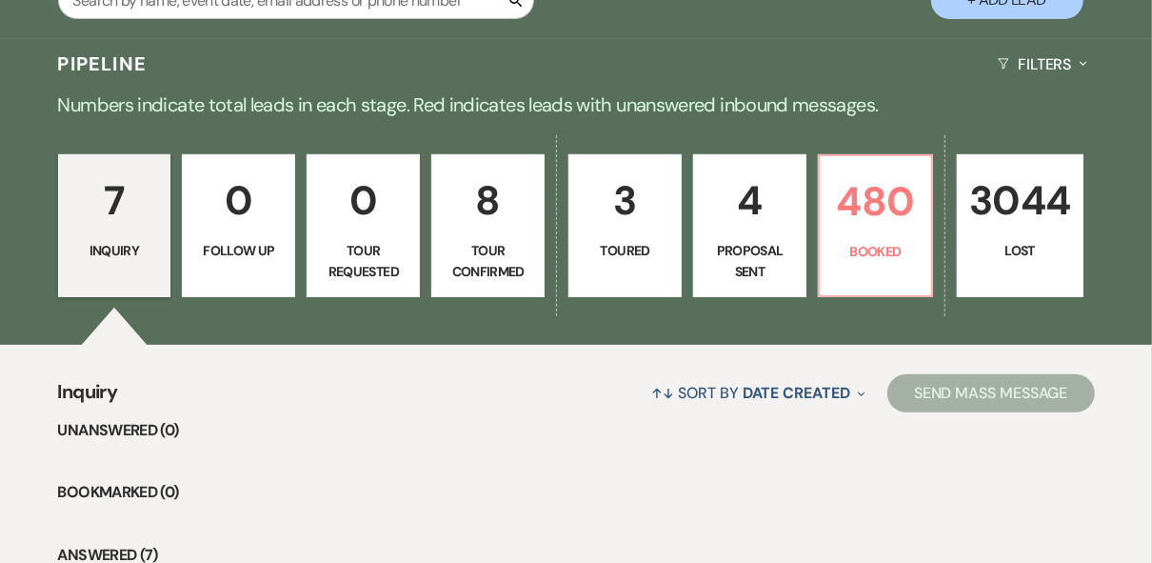
select select "5"
select select "8"
select select "5"
select select "8"
select select "5"
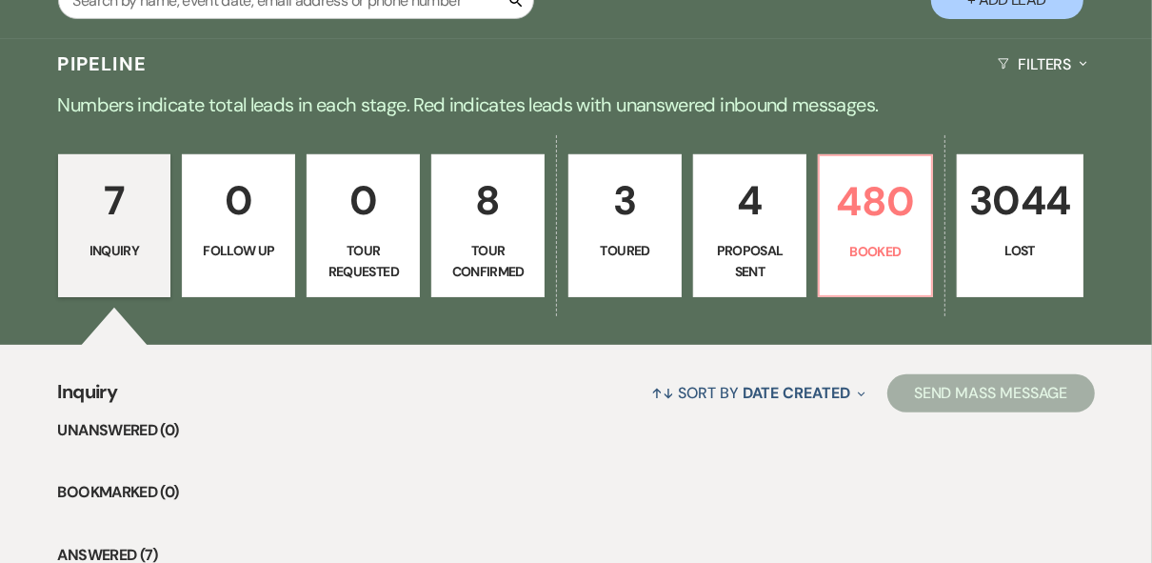
select select "8"
select select "5"
select select "8"
select select "5"
select select "8"
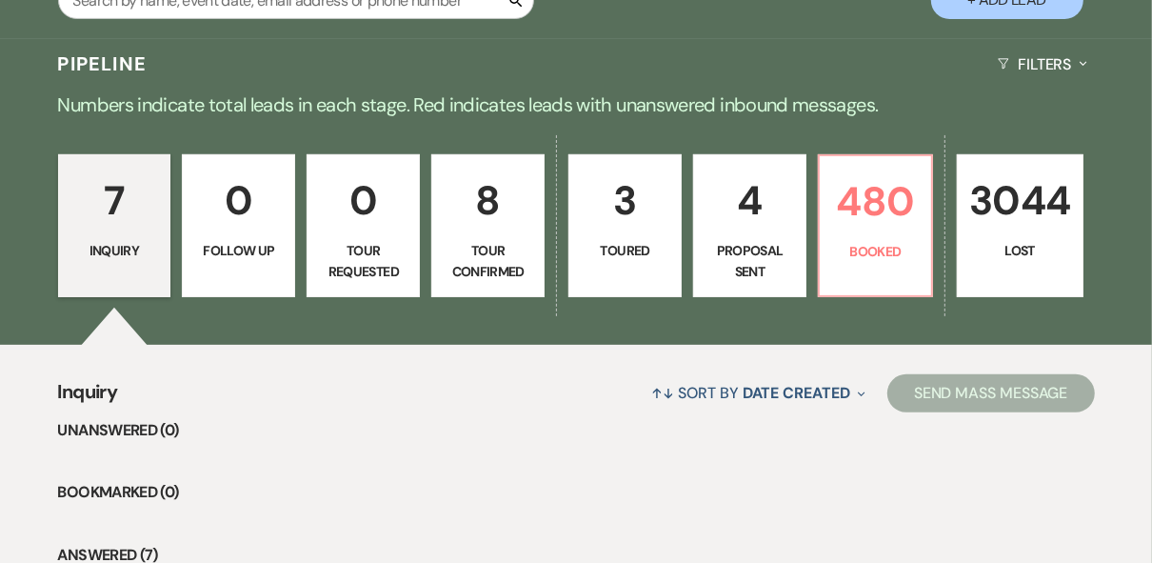
select select "5"
select select "8"
select select "5"
select select "8"
select select "5"
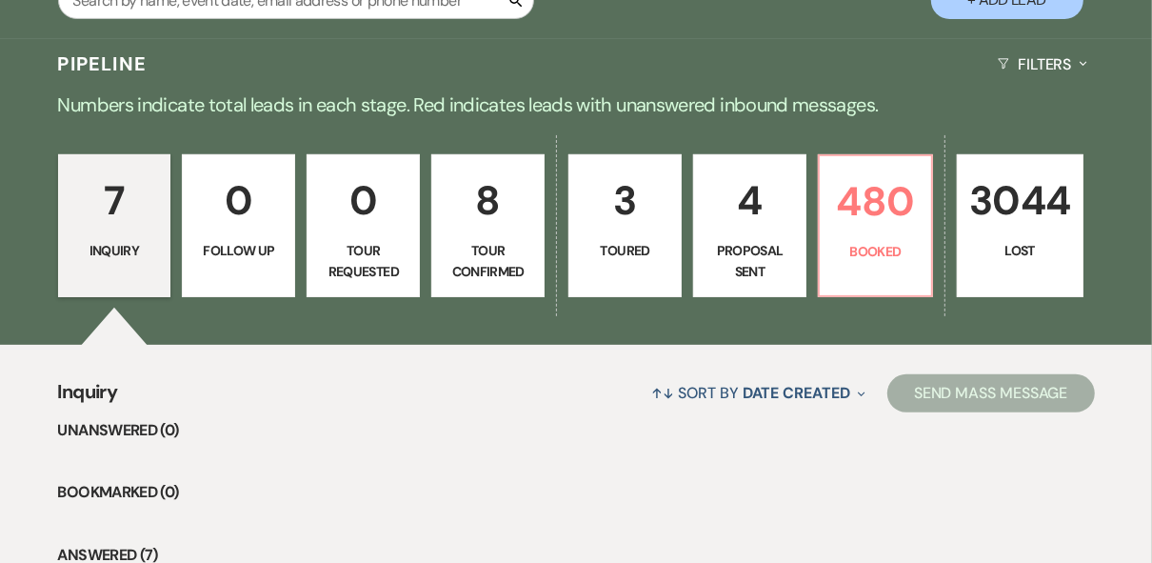
select select "8"
select select "5"
select select "8"
select select "5"
select select "8"
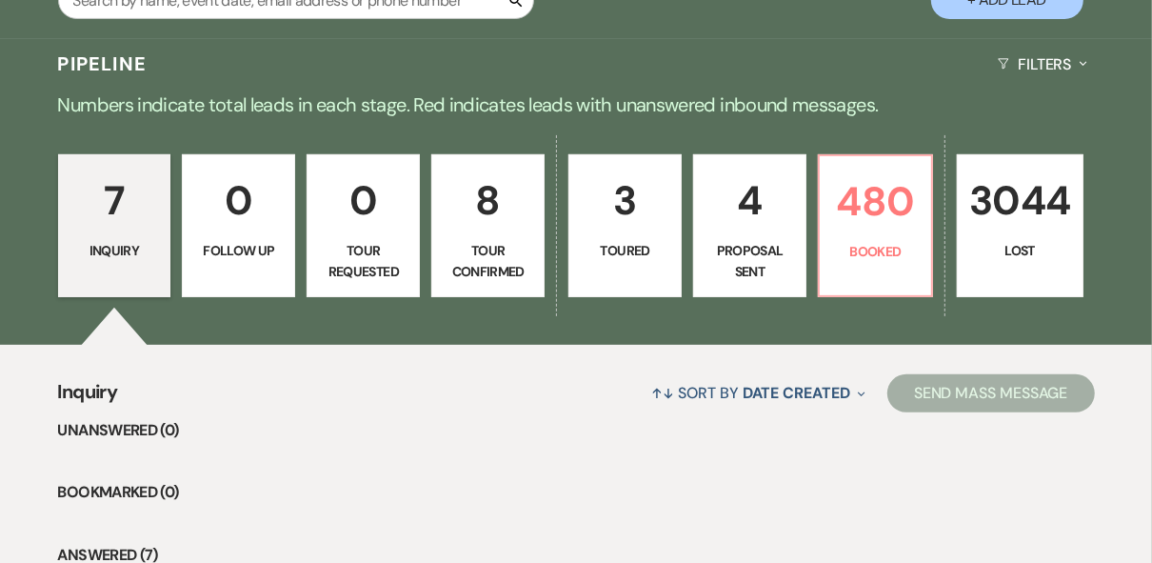
select select "5"
select select "8"
select select "5"
select select "8"
select select "5"
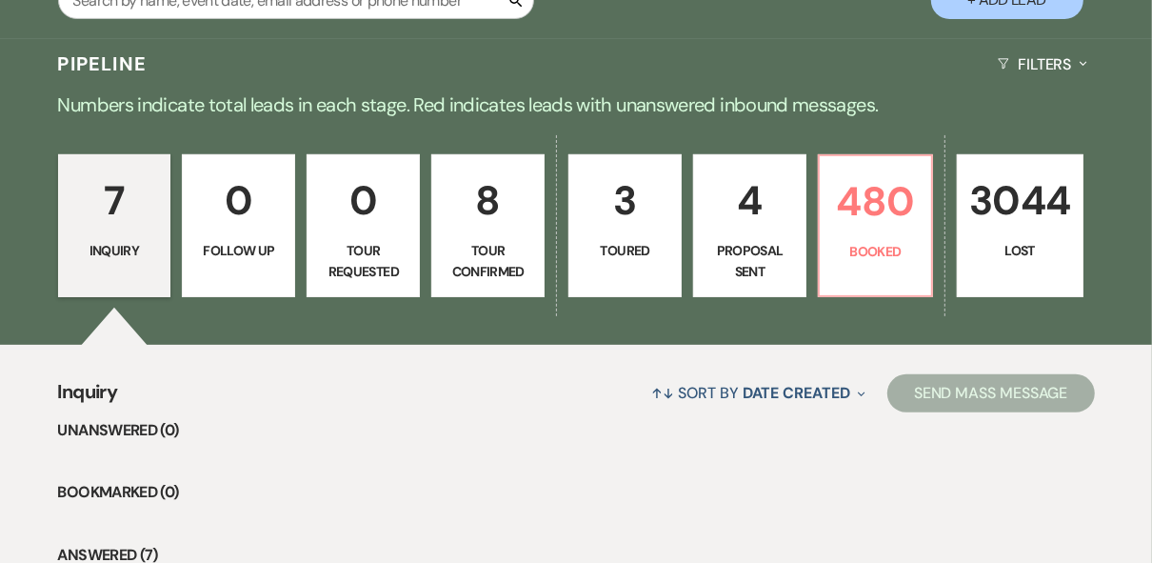
select select "8"
select select "5"
select select "8"
select select "5"
select select "8"
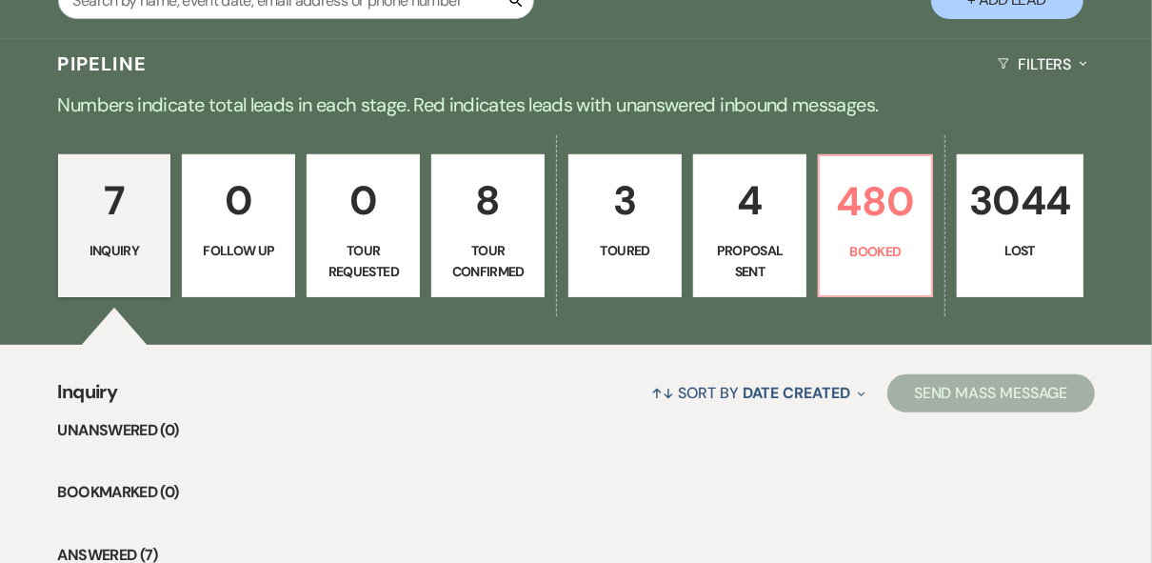
select select "5"
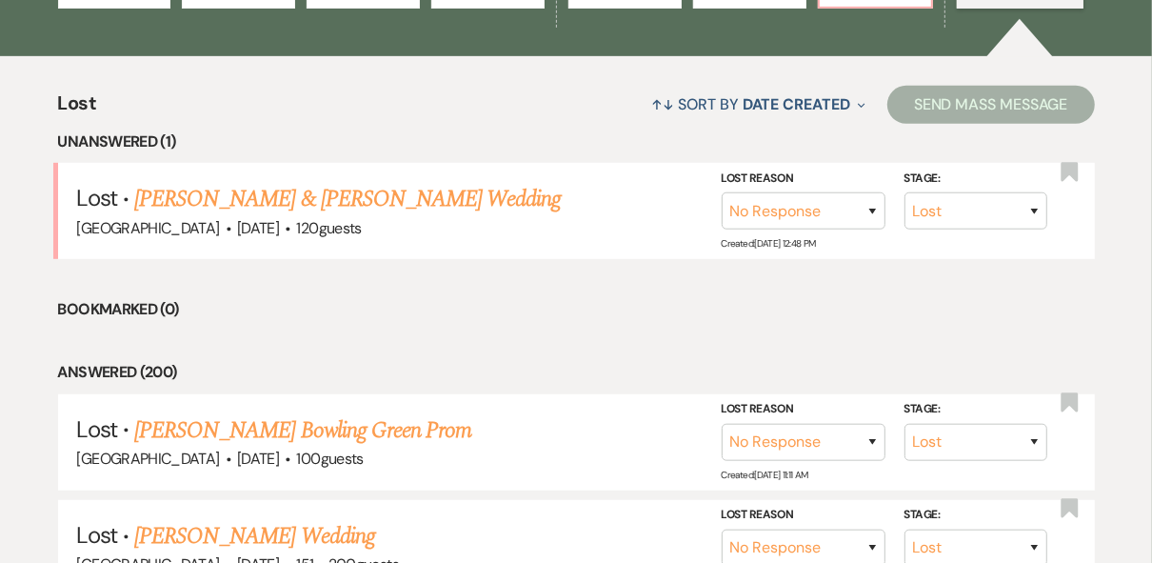
scroll to position [686, 0]
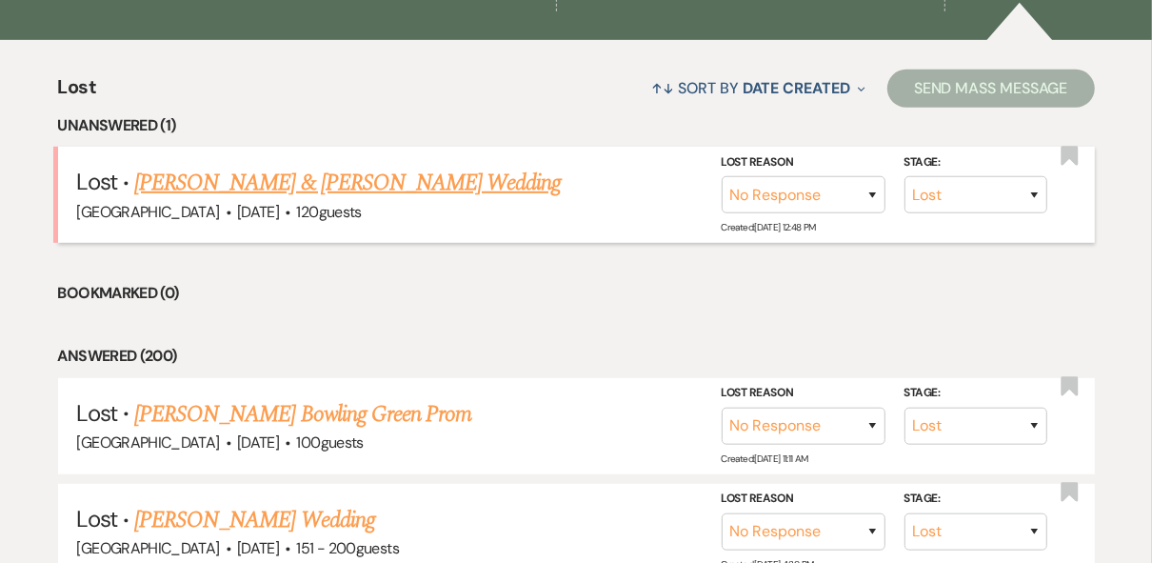
click at [349, 183] on link "[PERSON_NAME] & [PERSON_NAME] Wedding" at bounding box center [347, 183] width 427 height 34
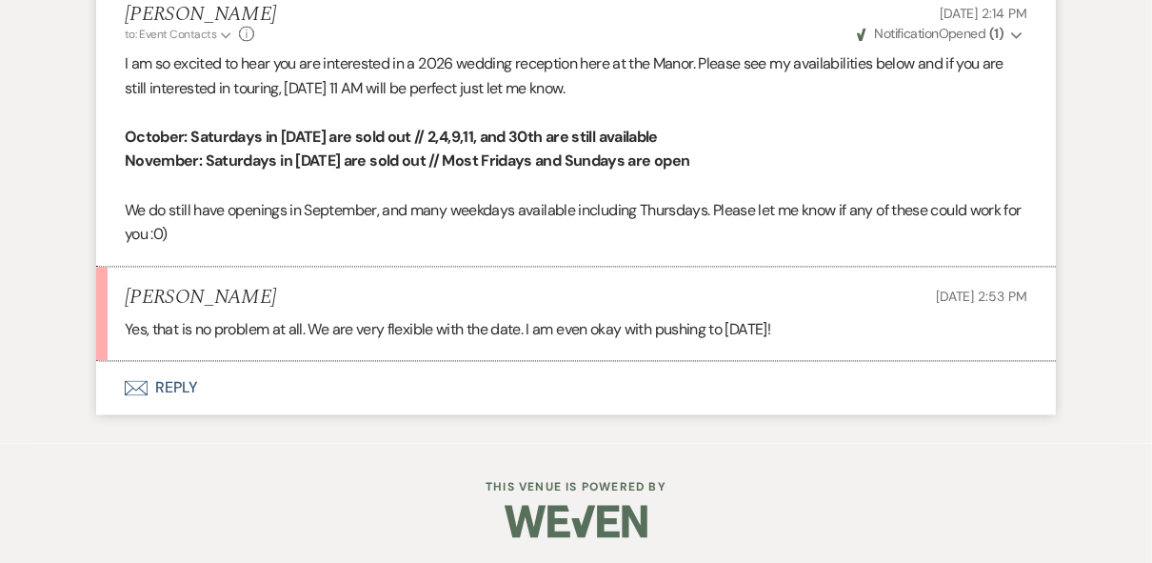
scroll to position [2525, 0]
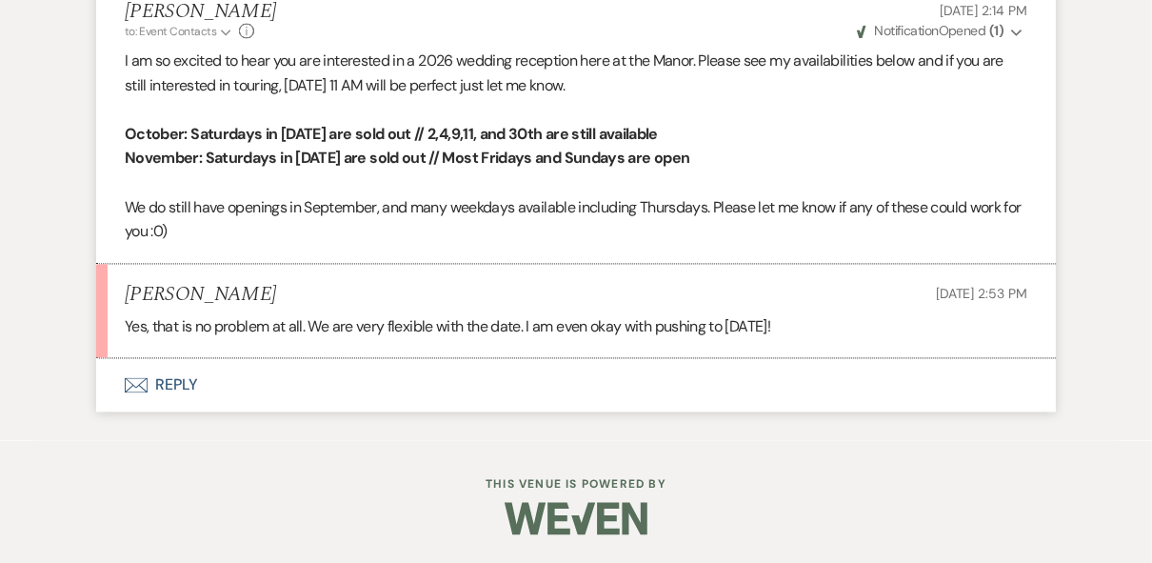
click at [181, 387] on button "Envelope Reply" at bounding box center [576, 384] width 960 height 53
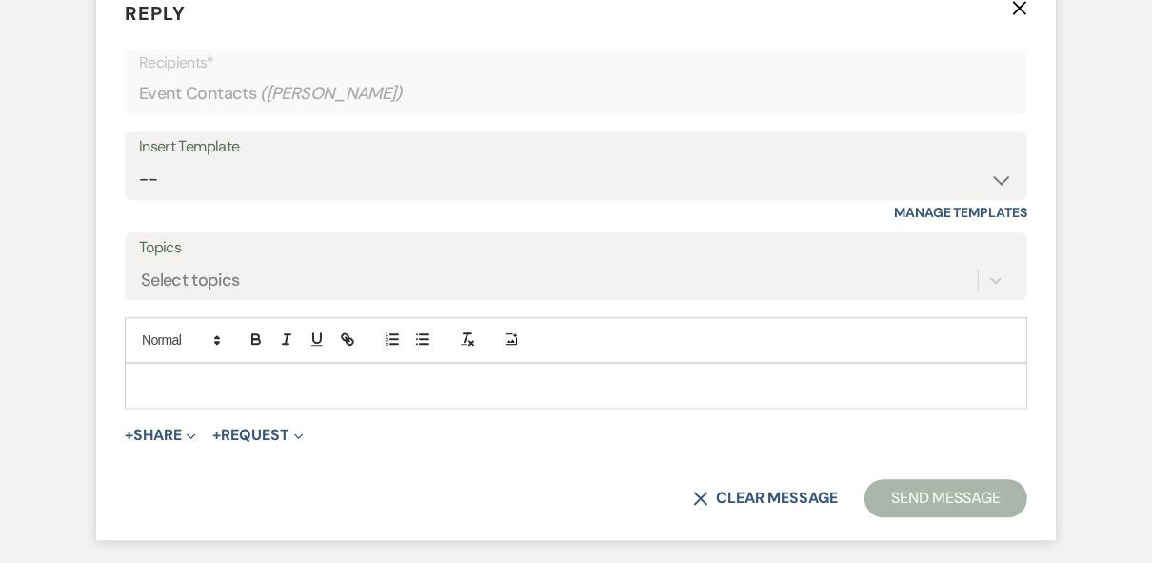
scroll to position [2883, 0]
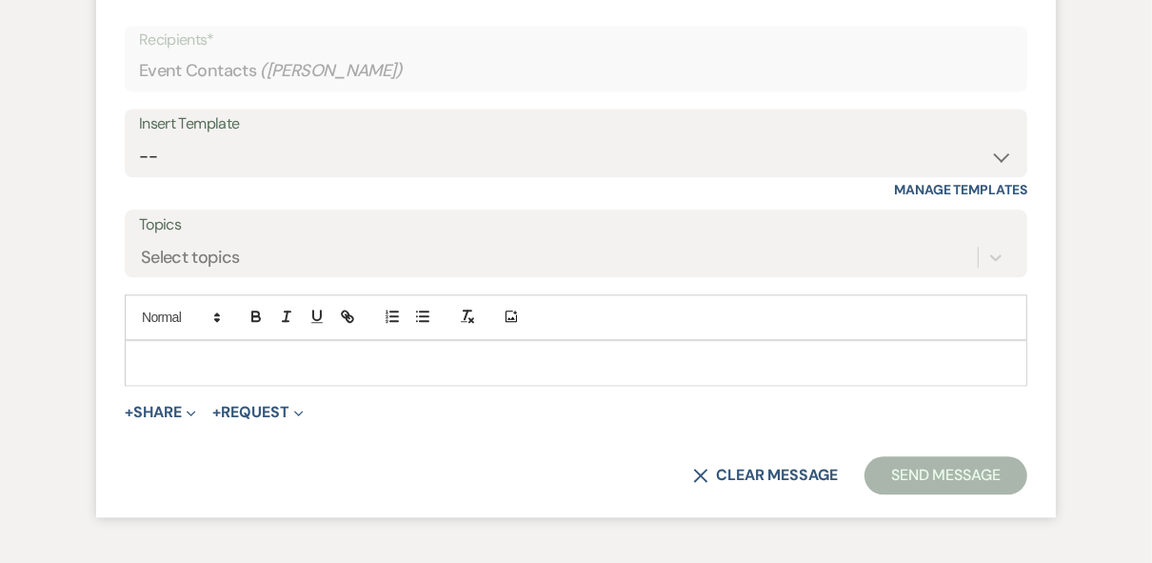
click at [201, 373] on p at bounding box center [576, 362] width 872 height 21
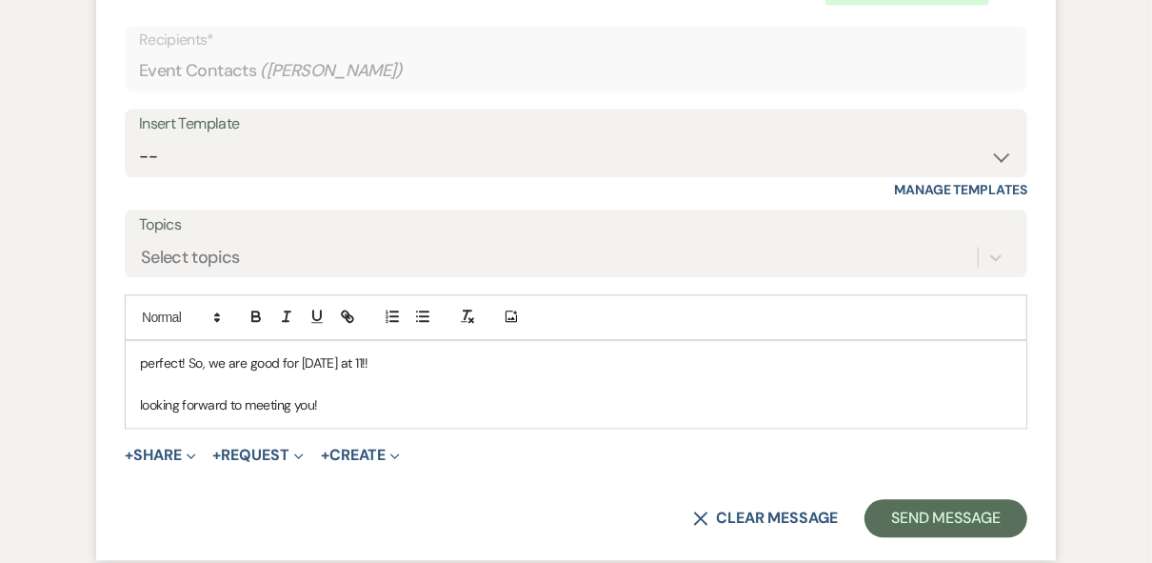
click at [145, 373] on p "perfect! So, we are good for [DATE] at 11!!" at bounding box center [576, 362] width 872 height 21
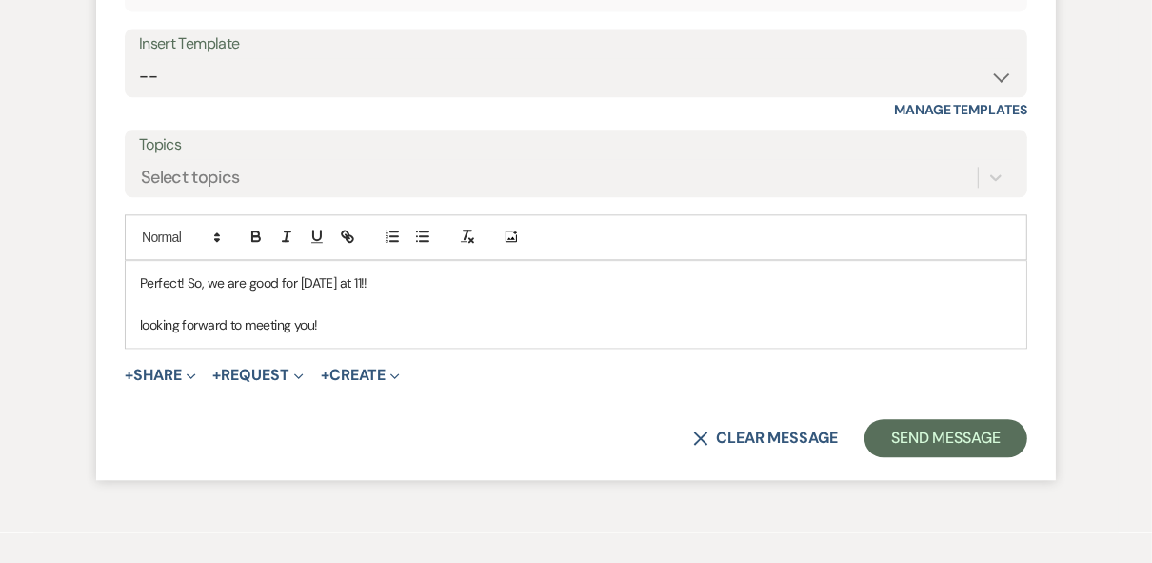
scroll to position [3035, 0]
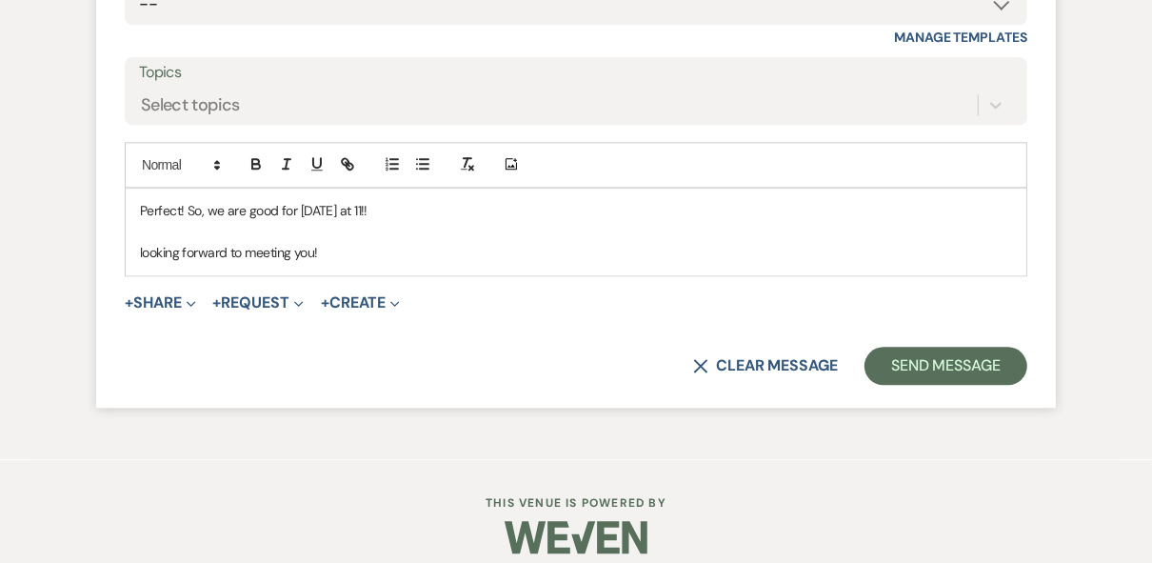
click at [143, 263] on p "looking forward to meeting you!" at bounding box center [576, 252] width 872 height 21
click at [614, 242] on div "Perfect! So, we are good for [DATE] at 11!! Looking forward to meeting you!" at bounding box center [576, 232] width 901 height 87
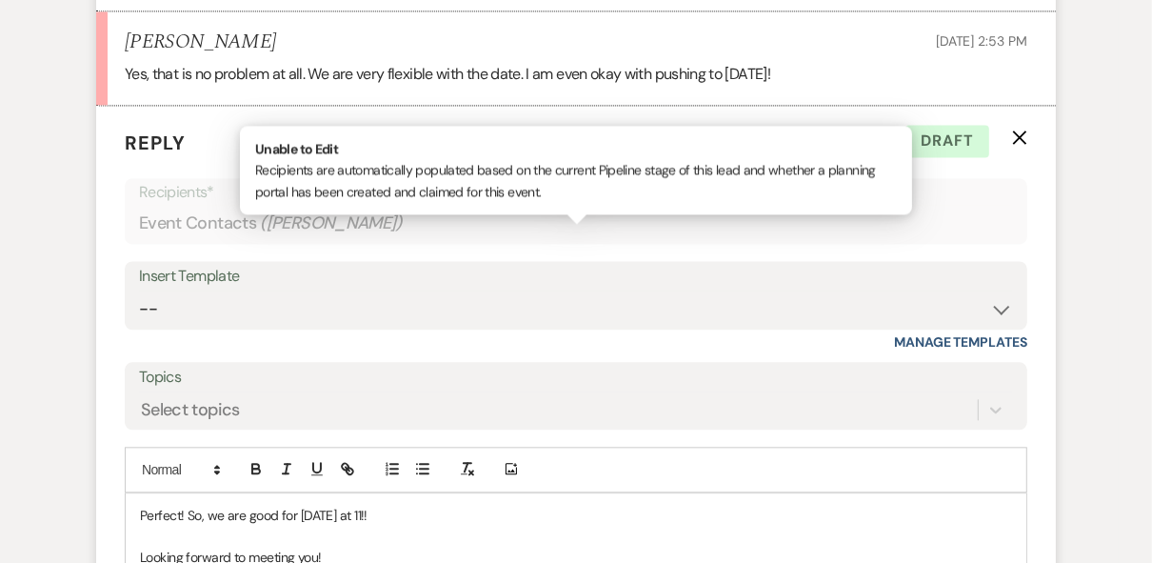
scroll to position [3099, 0]
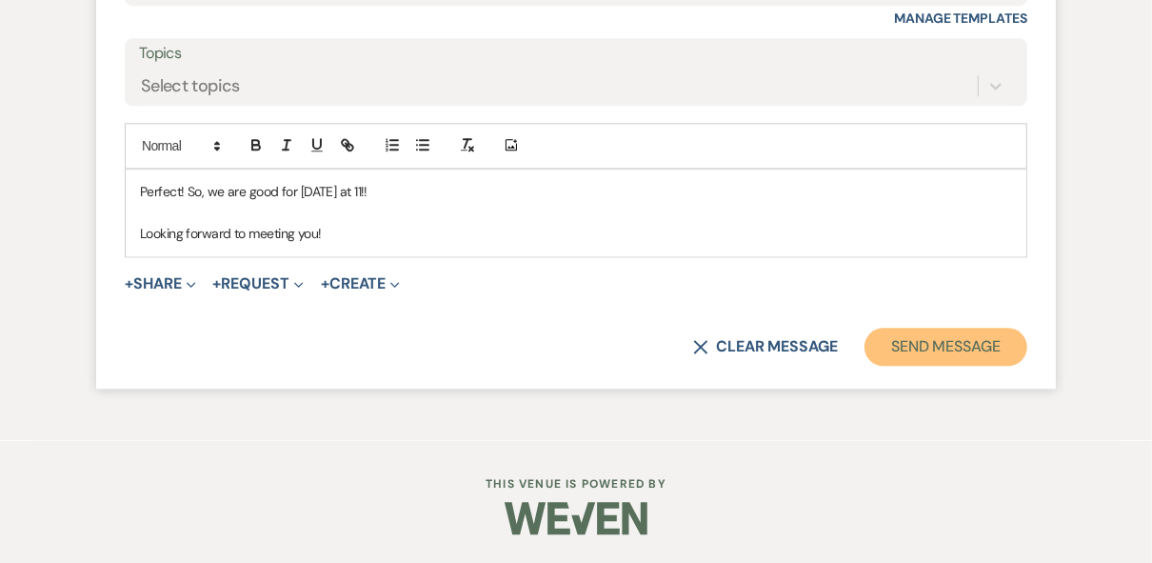
click at [890, 347] on button "Send Message" at bounding box center [946, 347] width 163 height 38
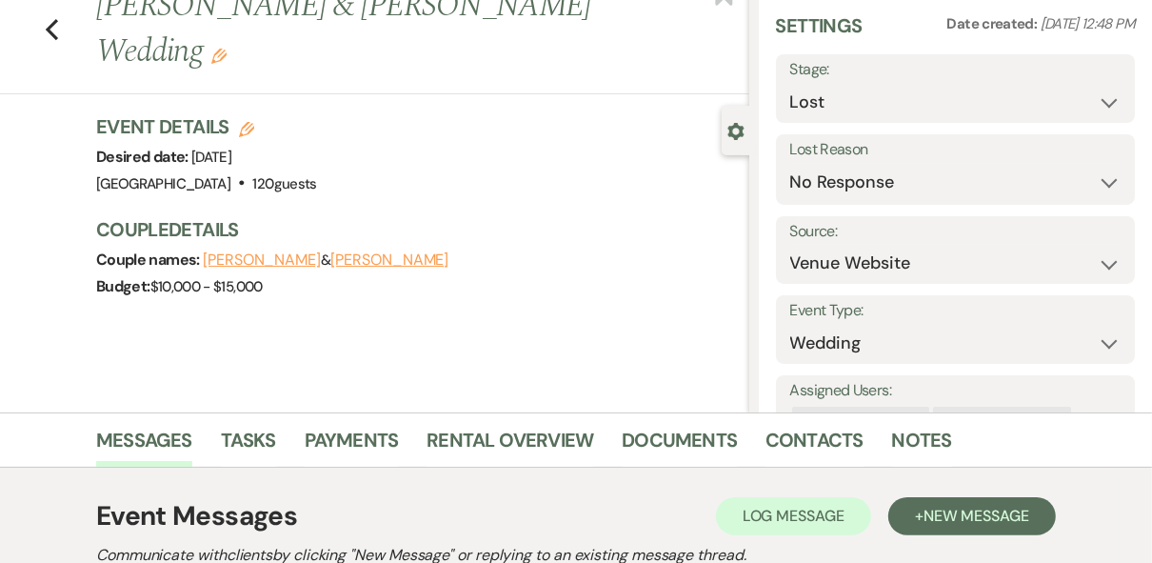
scroll to position [0, 0]
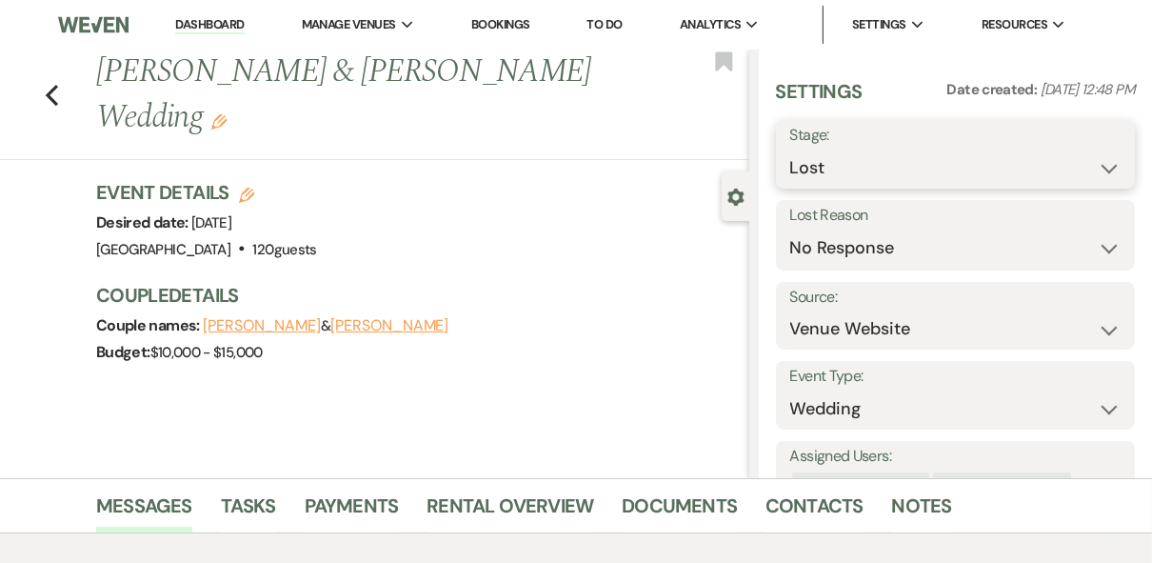
click at [1067, 160] on select "Inquiry Follow Up Tour Requested Tour Confirmed Toured Proposal Sent Booked Lost" at bounding box center [955, 167] width 331 height 37
click at [790, 149] on select "Inquiry Follow Up Tour Requested Tour Confirmed Toured Proposal Sent Booked Lost" at bounding box center [955, 167] width 331 height 37
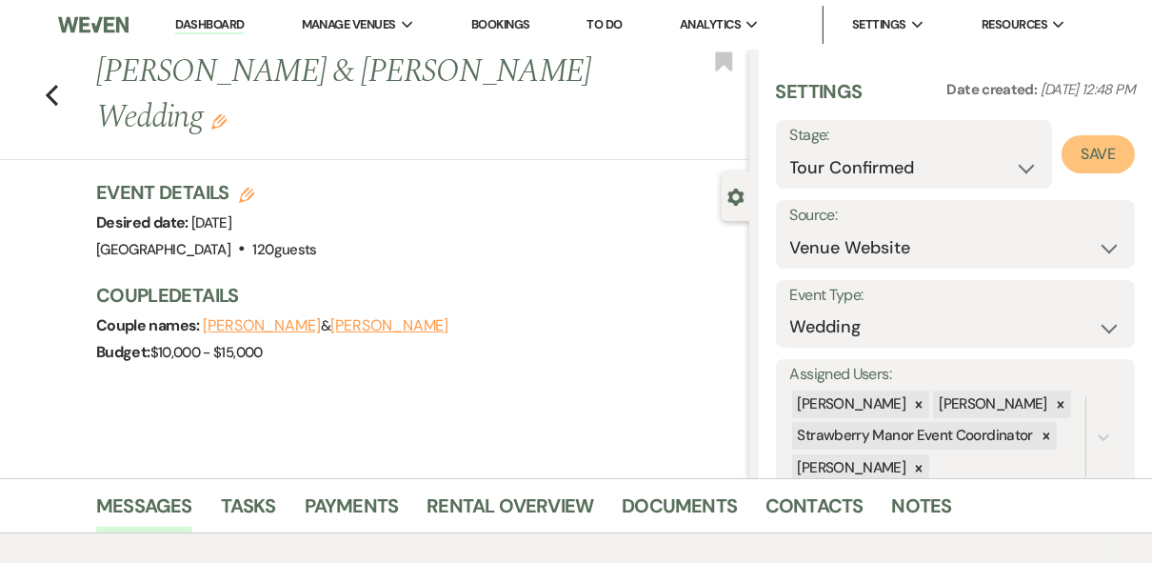
click at [1078, 152] on button "Save" at bounding box center [1098, 154] width 73 height 38
